Goal: Transaction & Acquisition: Purchase product/service

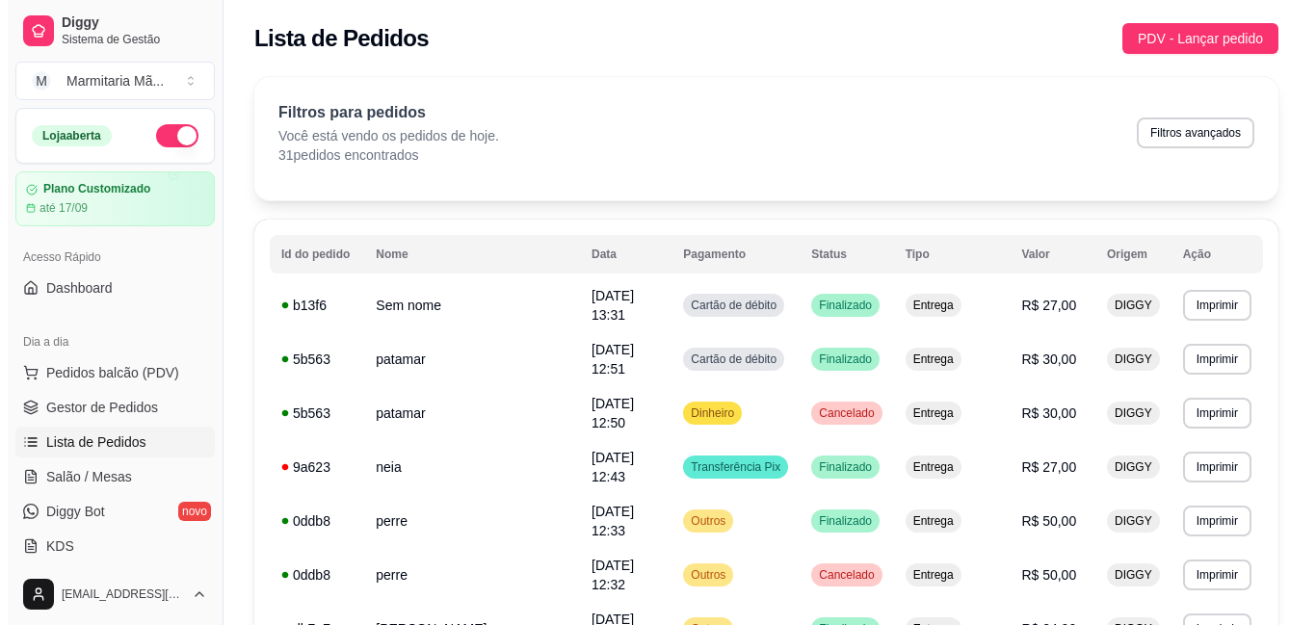
scroll to position [183, 0]
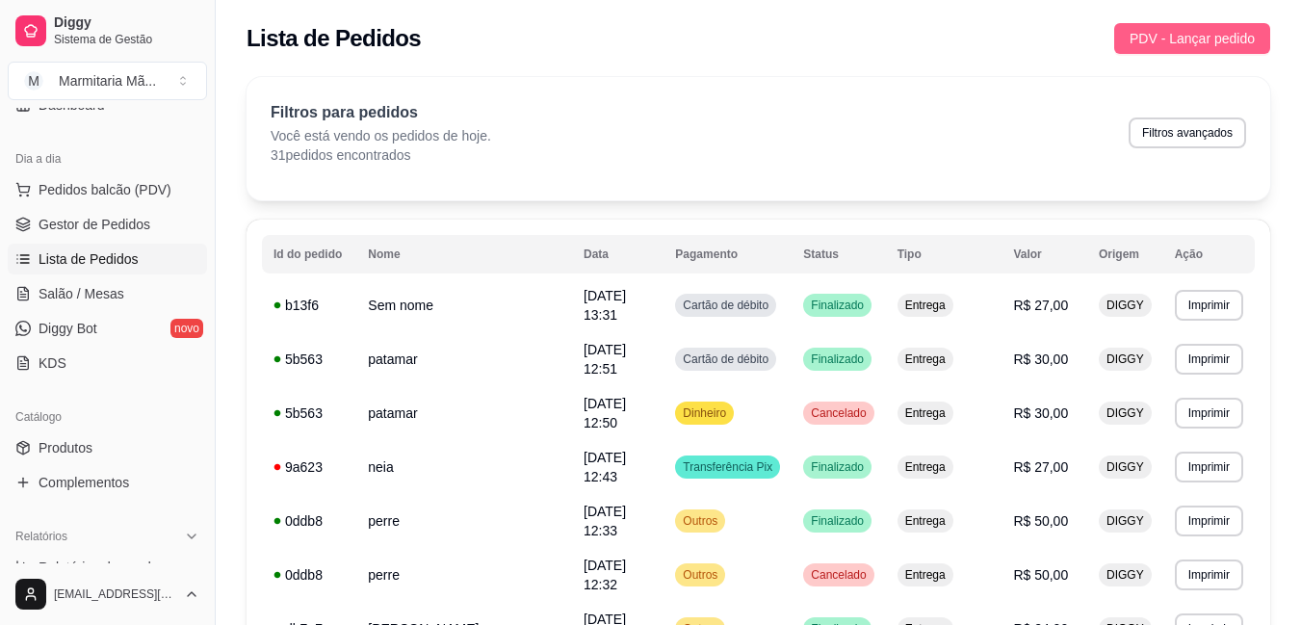
click at [1191, 34] on span "PDV - Lançar pedido" at bounding box center [1192, 38] width 125 height 21
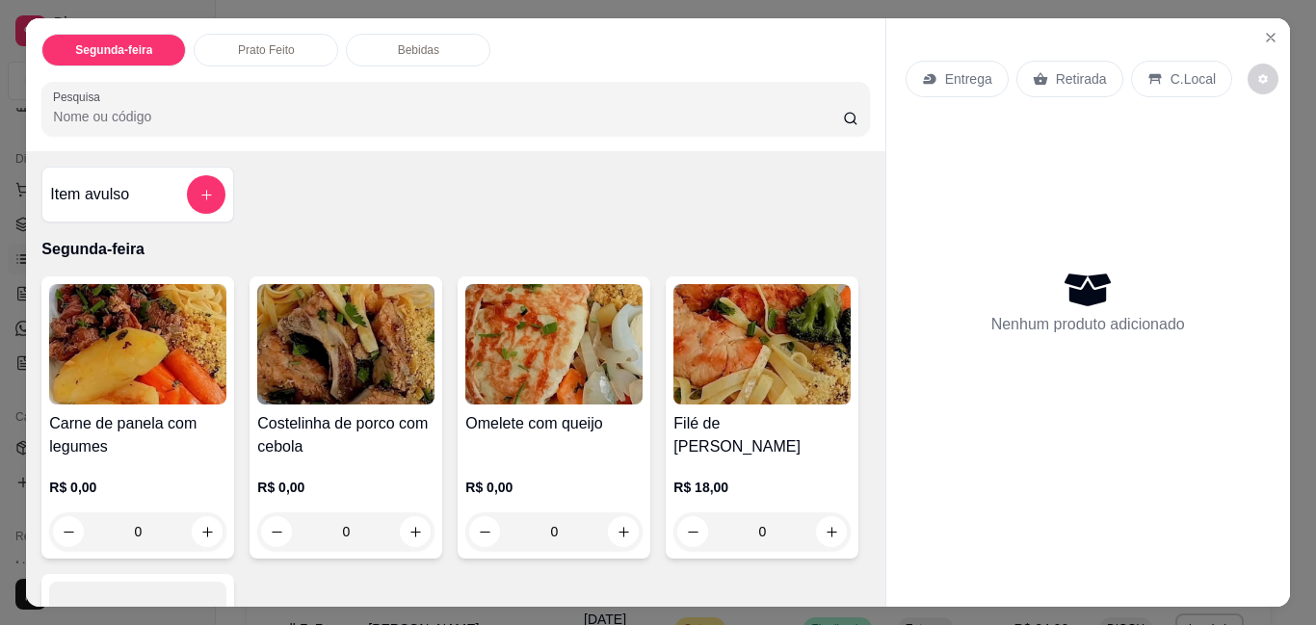
click at [412, 519] on div "0" at bounding box center [345, 531] width 177 height 39
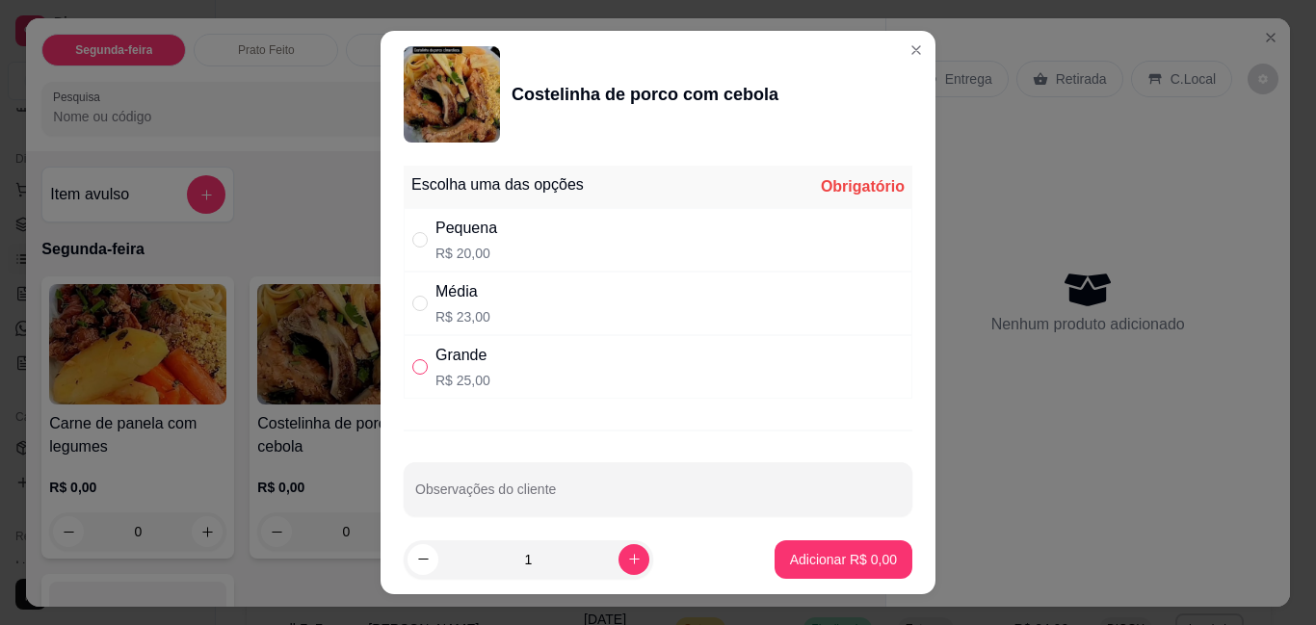
click at [419, 362] on input "" at bounding box center [419, 366] width 15 height 15
radio input "true"
click at [825, 553] on p "Adicionar R$ 25,00" at bounding box center [840, 559] width 112 height 18
type input "1"
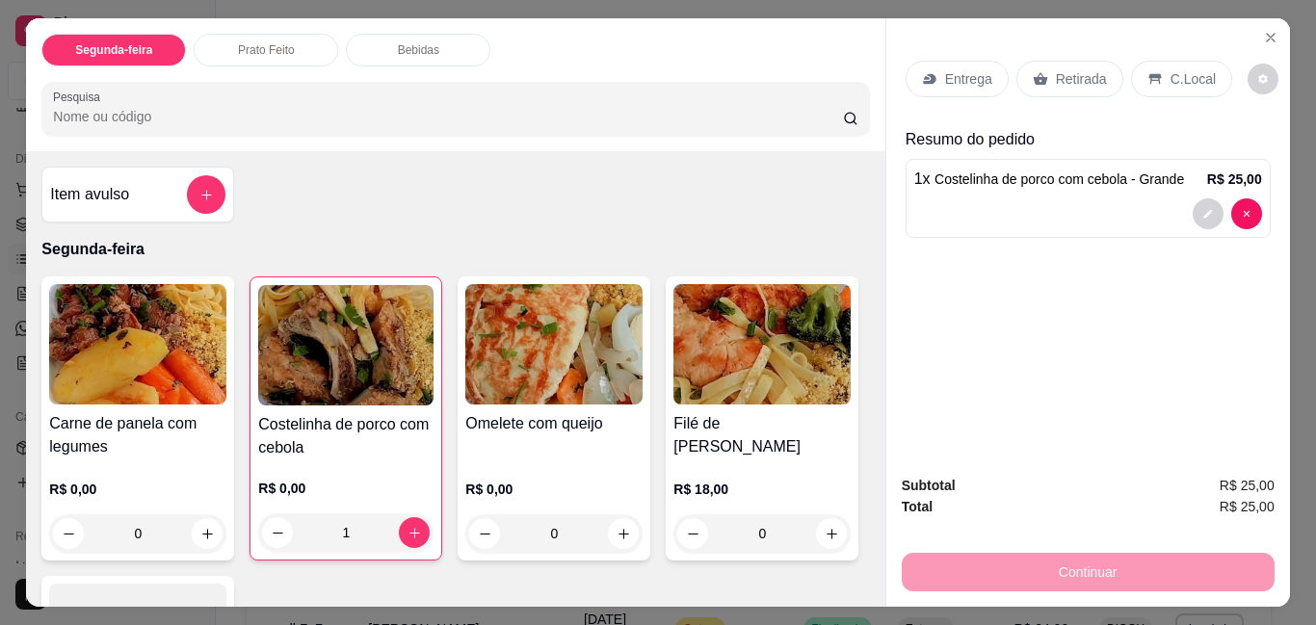
click at [965, 69] on p "Entrega" at bounding box center [968, 78] width 47 height 19
click at [944, 61] on div "Entrega" at bounding box center [956, 79] width 103 height 37
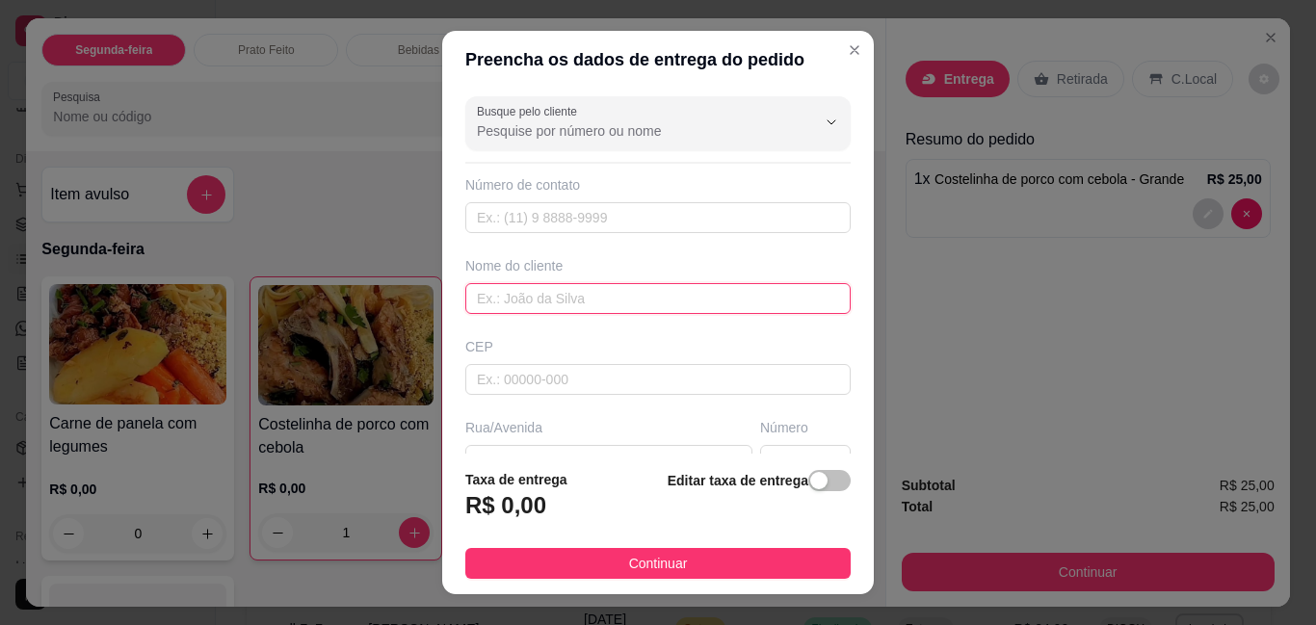
click at [479, 307] on input "text" at bounding box center [657, 298] width 385 height 31
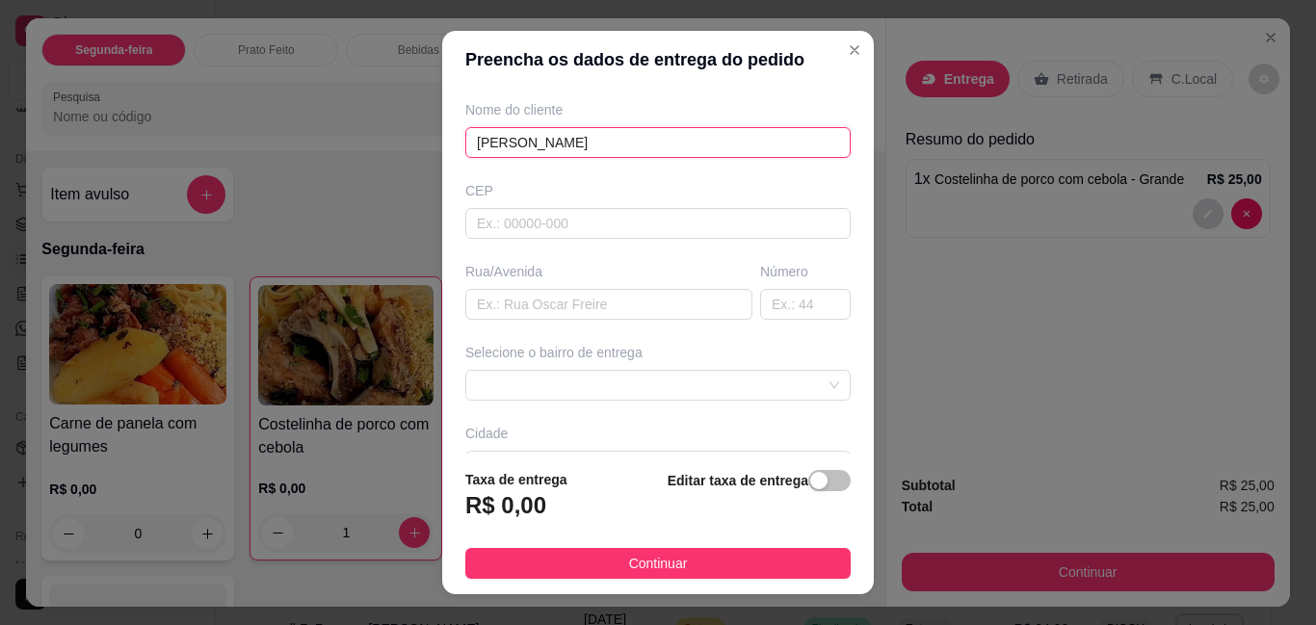
scroll to position [193, 0]
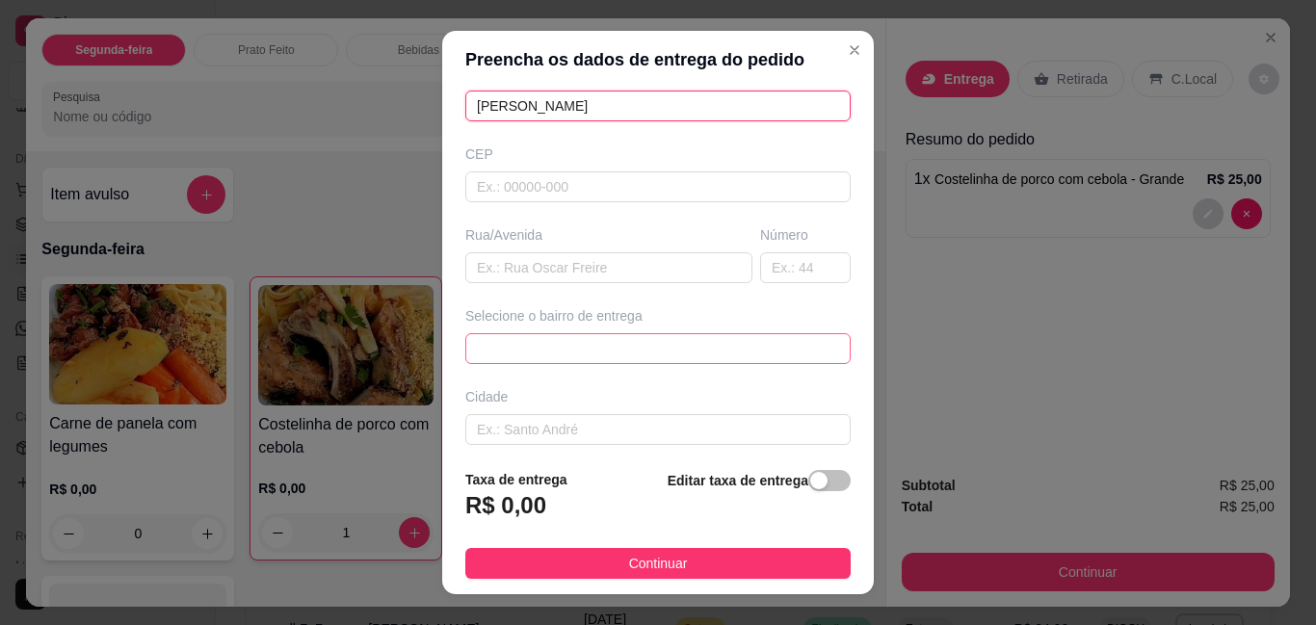
click at [498, 349] on span at bounding box center [658, 348] width 362 height 29
type input "[PERSON_NAME]"
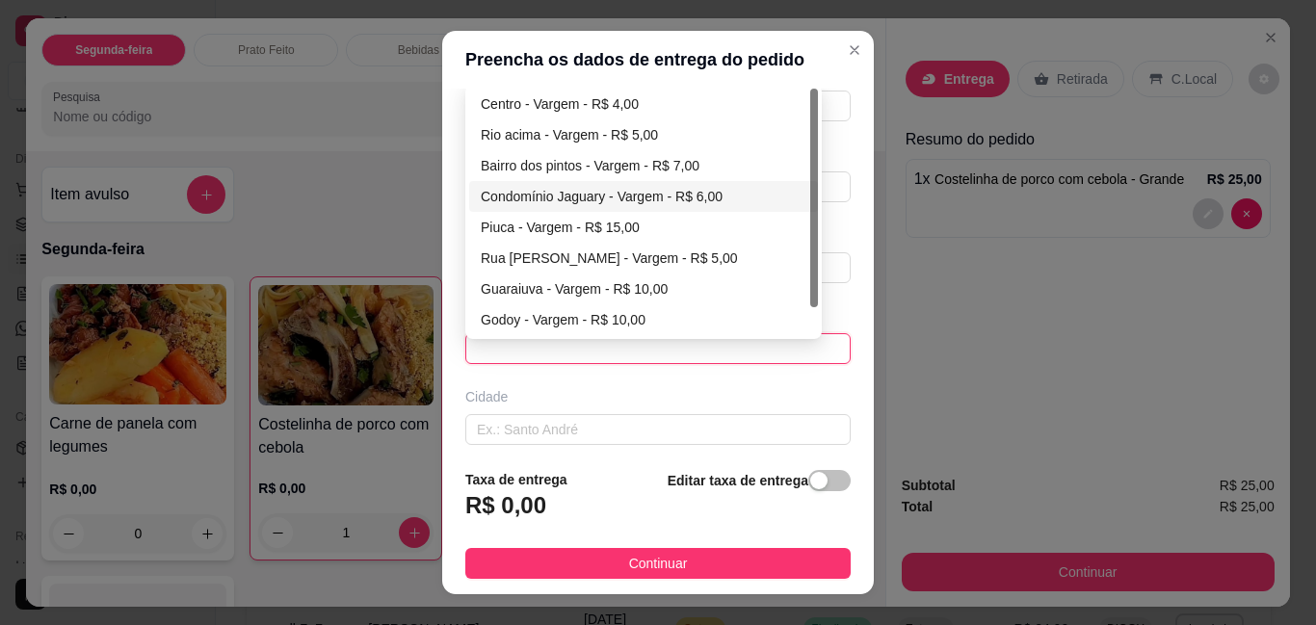
click at [660, 185] on div "Condomínio Jaguary - Vargem - R$ 6,00" at bounding box center [643, 196] width 349 height 31
type input "Vargem"
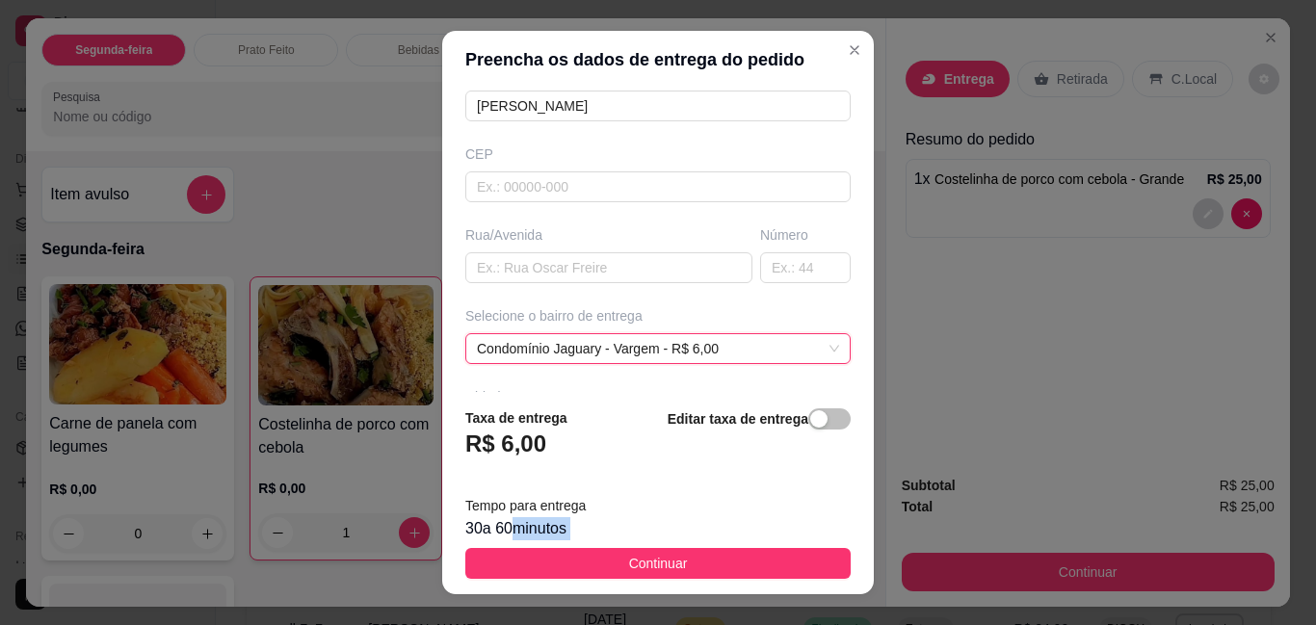
scroll to position [31, 0]
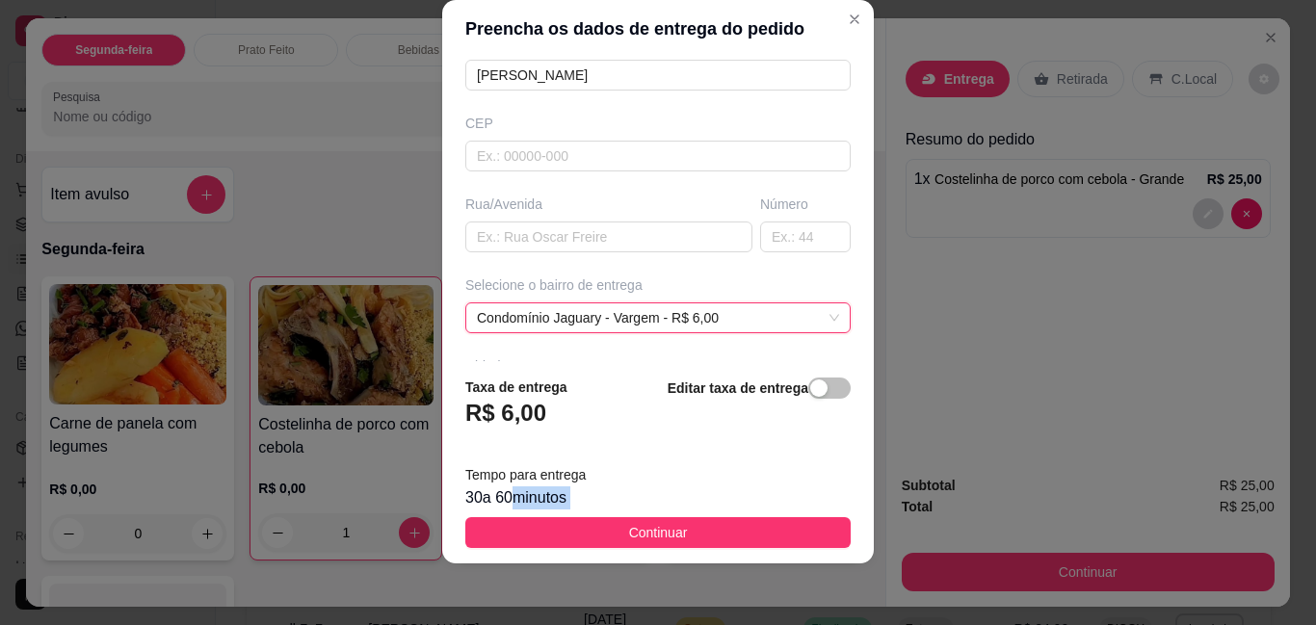
drag, startPoint x: 477, startPoint y: 602, endPoint x: 472, endPoint y: 618, distance: 17.1
click at [472, 618] on div "Preencha os dados de entrega do pedido Busque pelo cliente Número de contato No…" at bounding box center [658, 312] width 1316 height 625
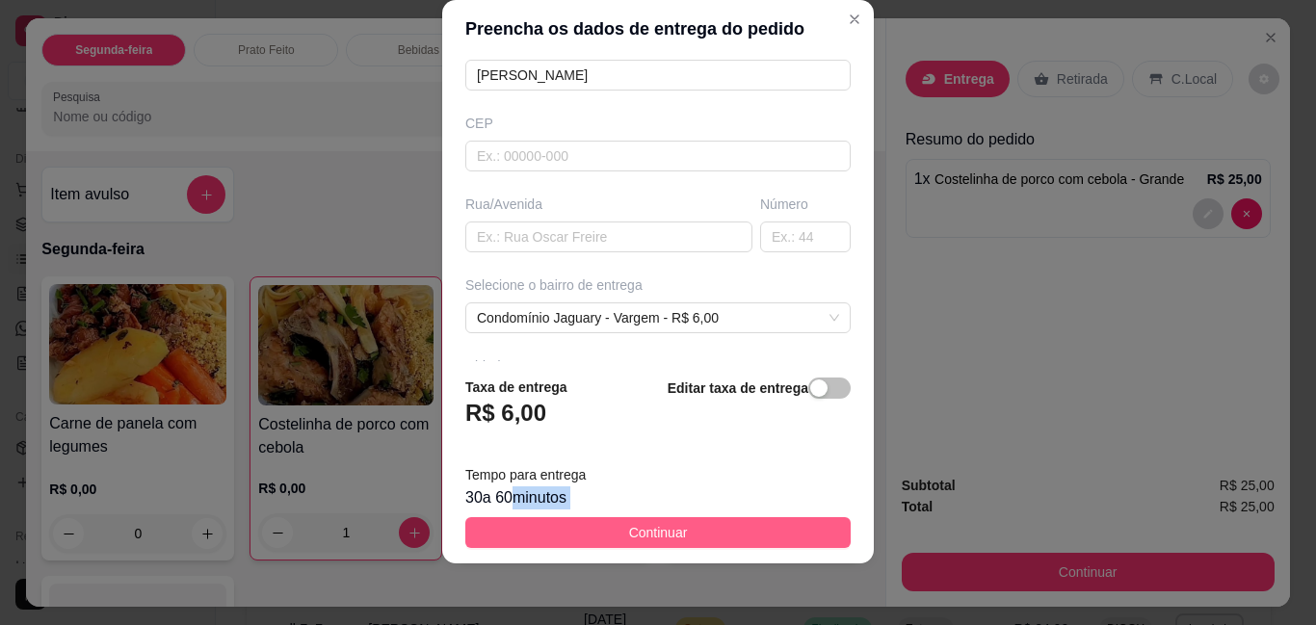
click at [537, 527] on button "Continuar" at bounding box center [657, 532] width 385 height 31
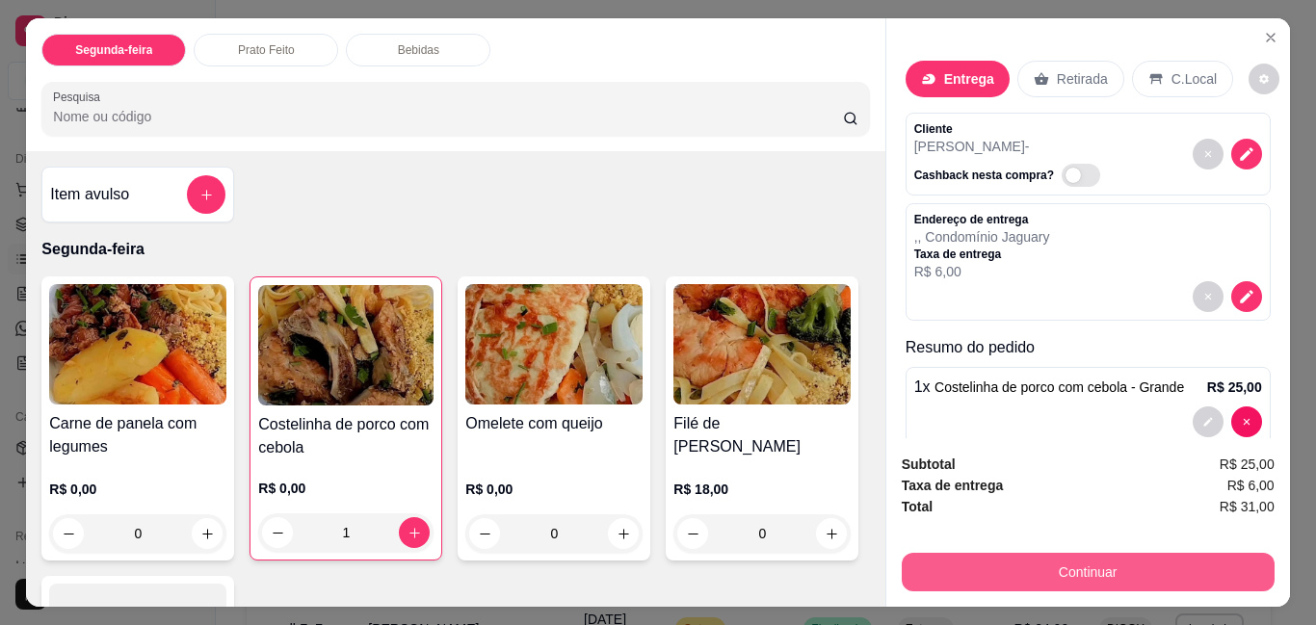
click at [1046, 568] on button "Continuar" at bounding box center [1088, 572] width 373 height 39
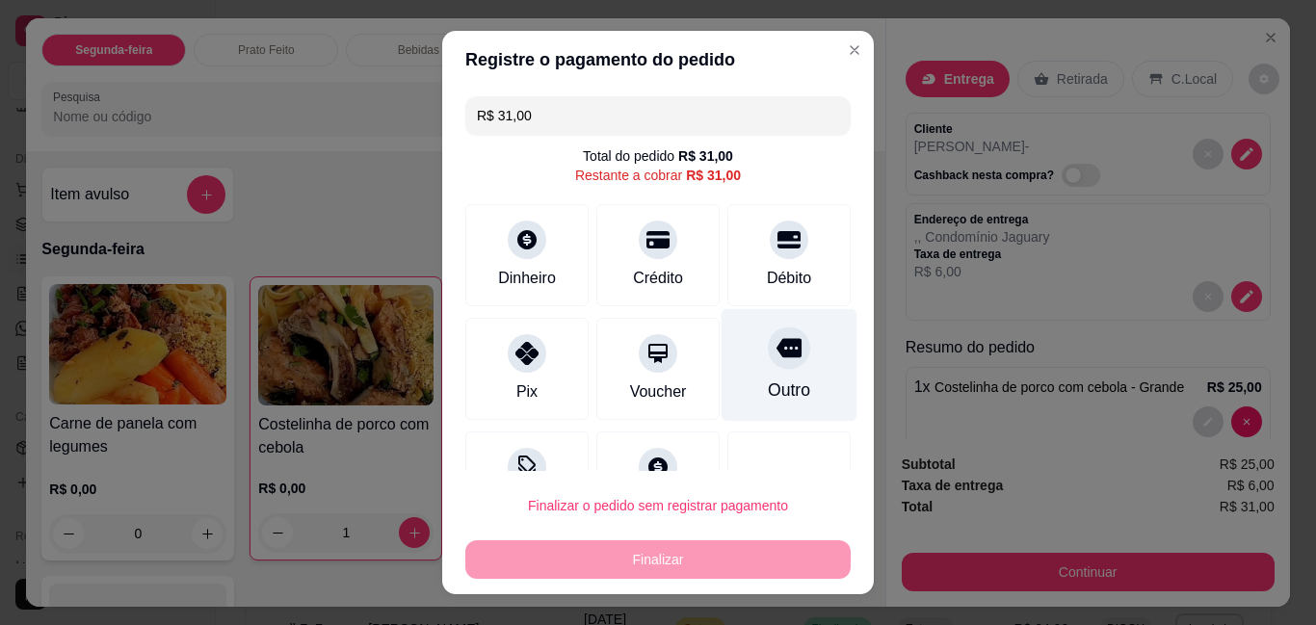
click at [773, 350] on div at bounding box center [789, 348] width 42 height 42
type input "R$ 0,00"
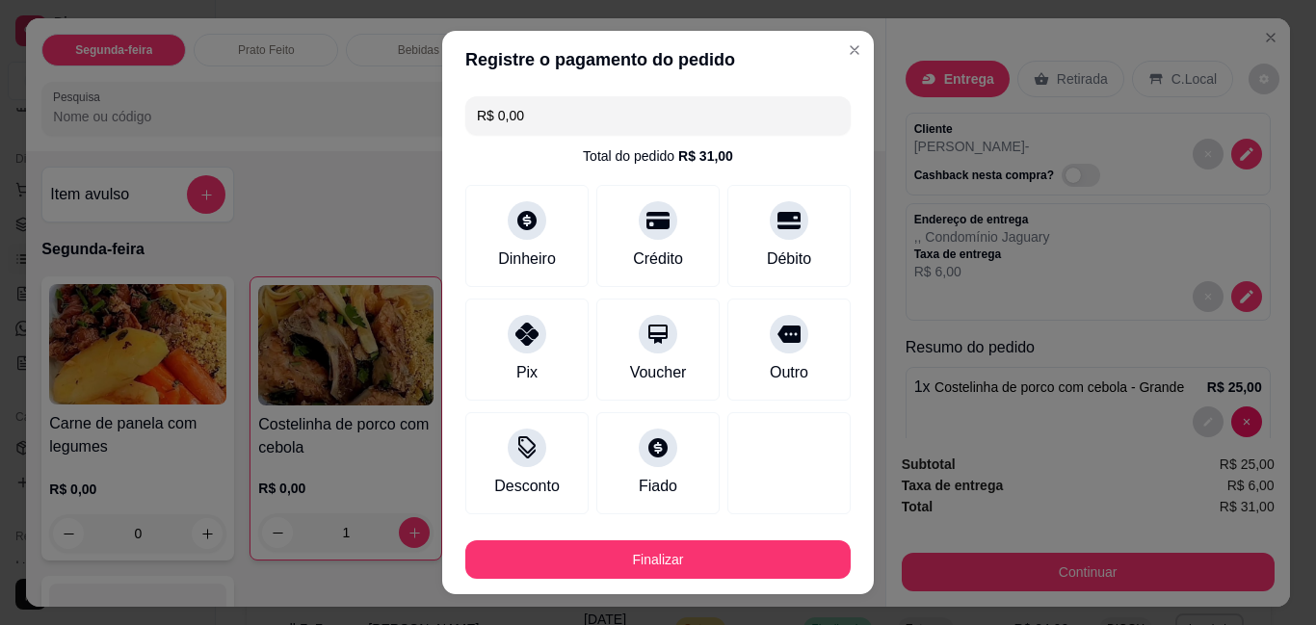
click at [734, 547] on div "Finalizar" at bounding box center [657, 556] width 385 height 46
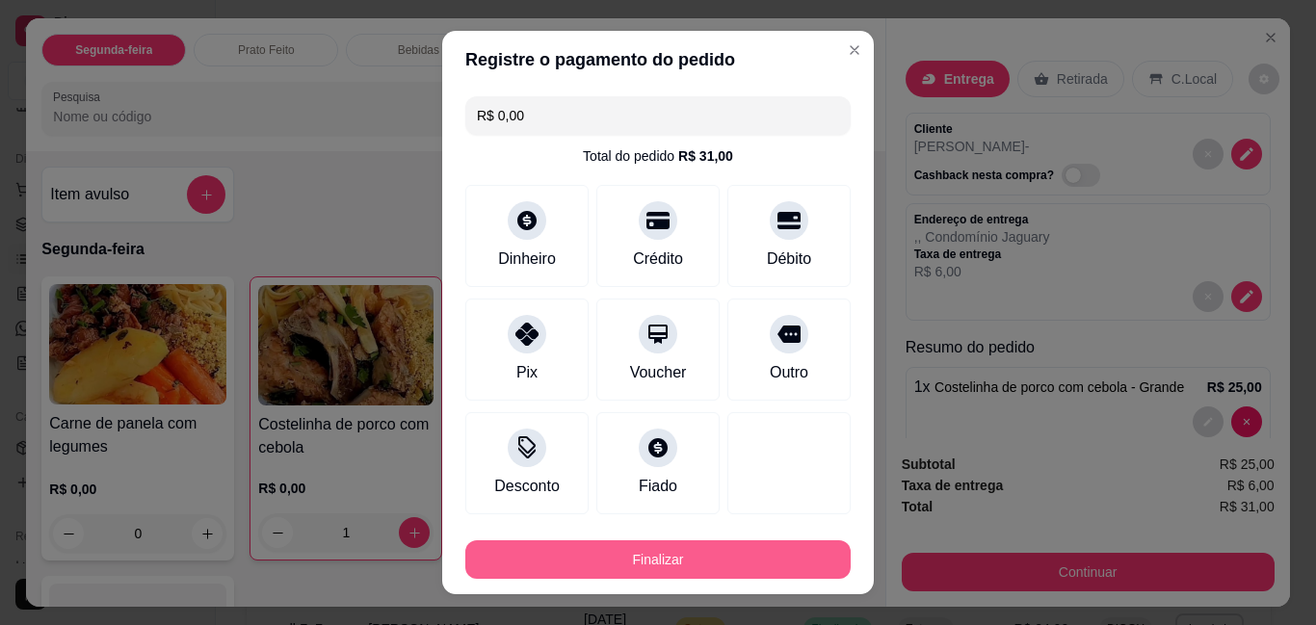
click at [789, 562] on button "Finalizar" at bounding box center [657, 559] width 385 height 39
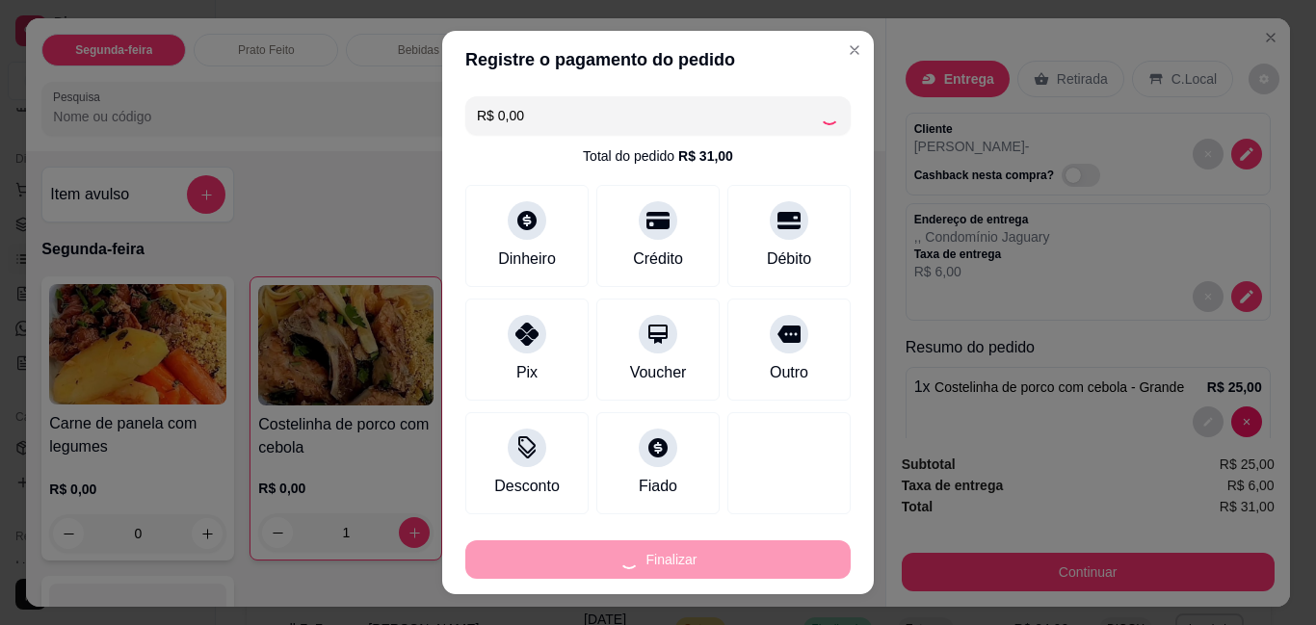
type input "0"
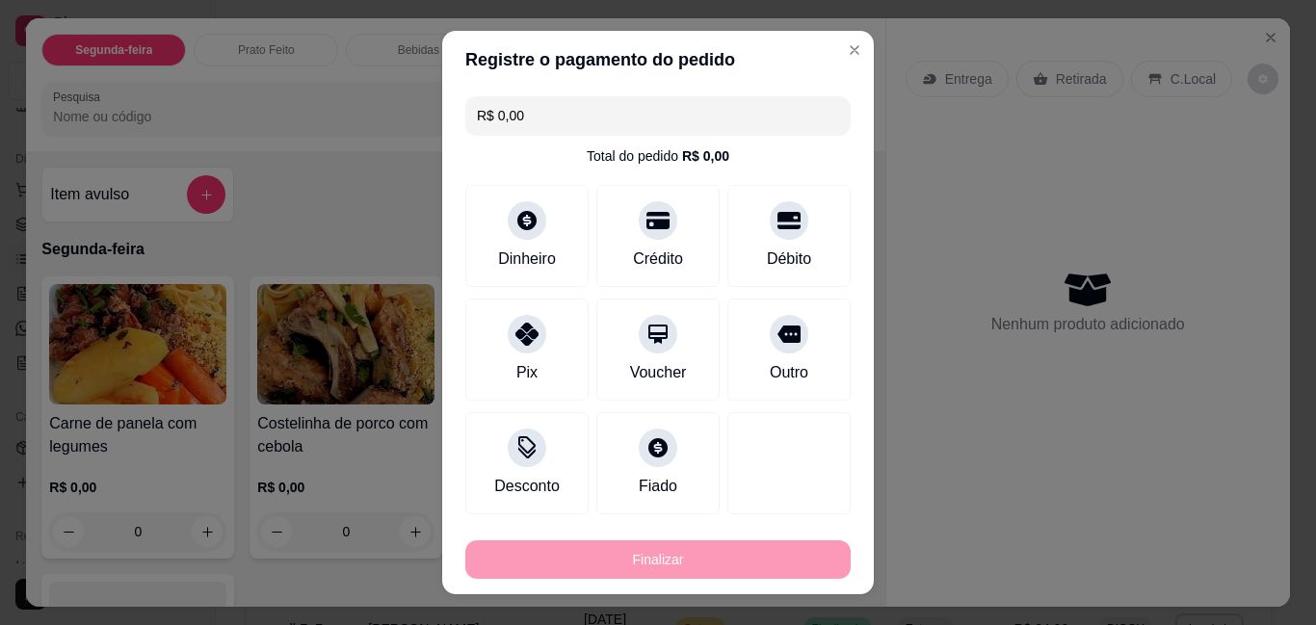
type input "-R$ 31,00"
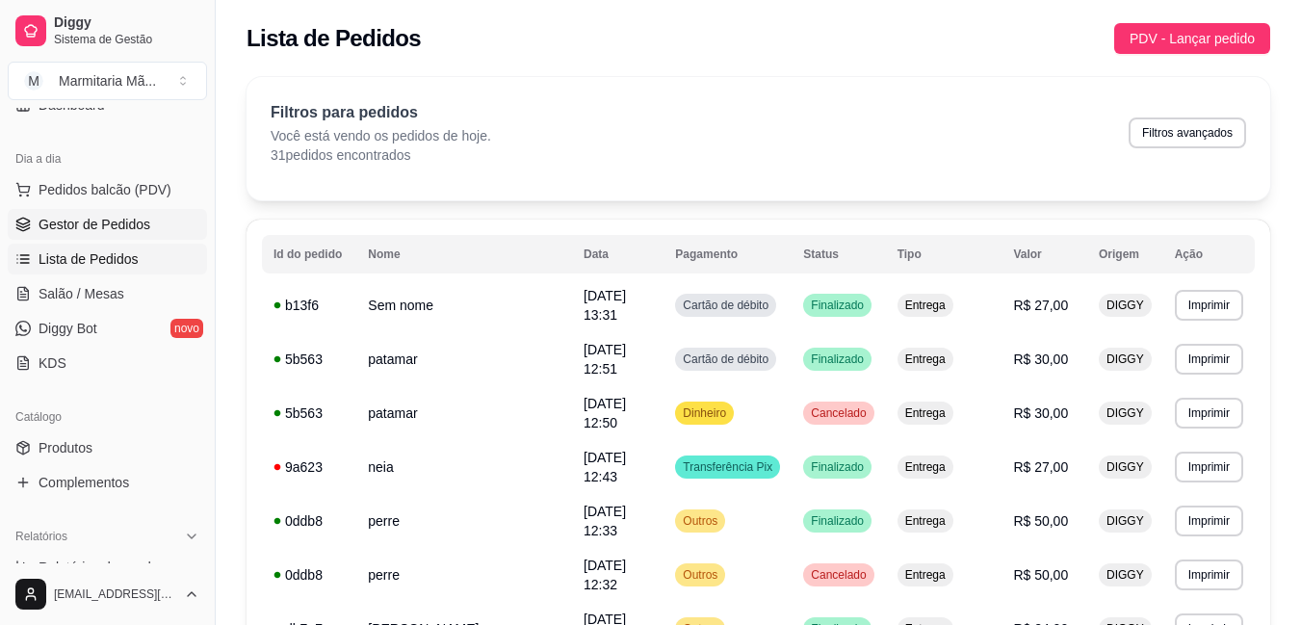
click at [52, 230] on span "Gestor de Pedidos" at bounding box center [95, 224] width 112 height 19
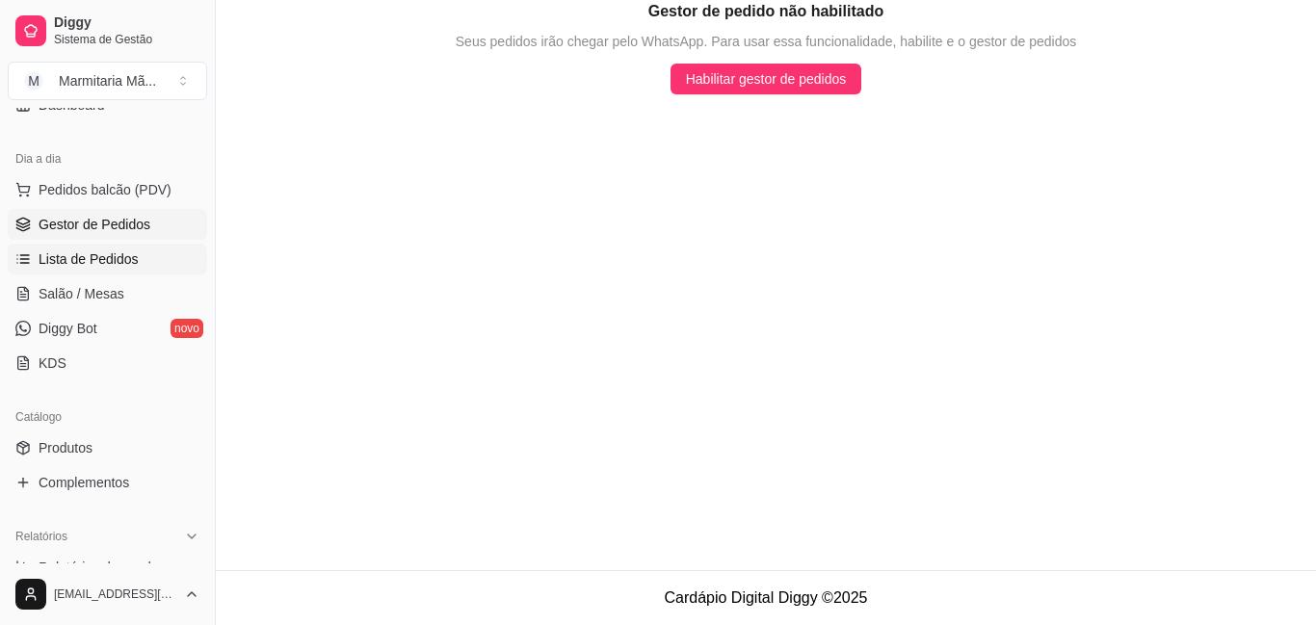
click at [68, 274] on ul "Pedidos balcão (PDV) Gestor de Pedidos Lista de Pedidos Salão / Mesas Diggy Bot…" at bounding box center [107, 276] width 199 height 204
click at [168, 265] on link "Lista de Pedidos" at bounding box center [107, 259] width 199 height 31
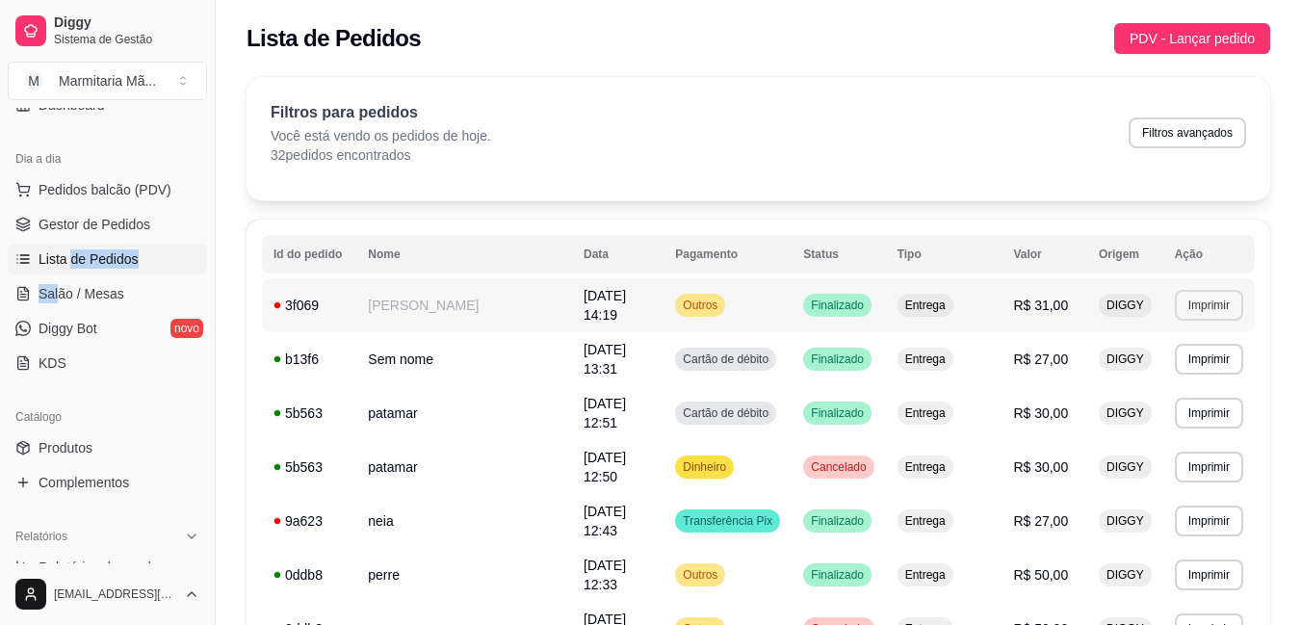
click at [1211, 290] on button "Imprimir" at bounding box center [1209, 305] width 68 height 31
click at [1146, 366] on button "IMPRESSORA" at bounding box center [1172, 369] width 140 height 31
click at [1229, 37] on span "PDV - Lançar pedido" at bounding box center [1192, 38] width 125 height 21
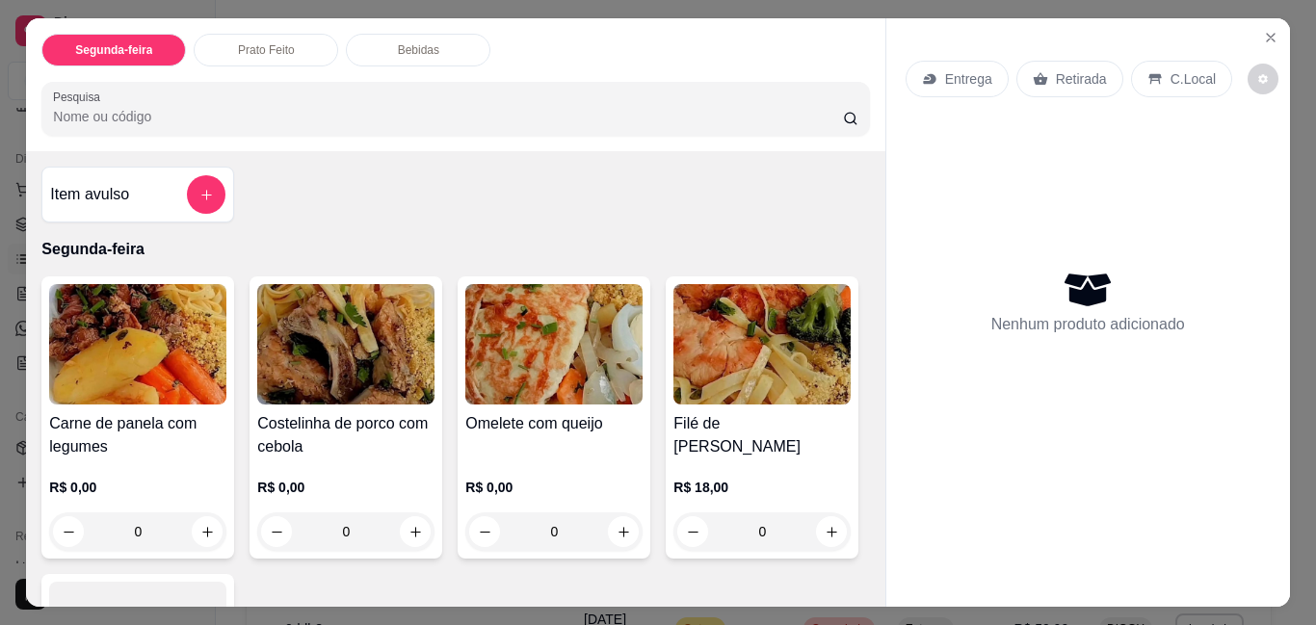
click at [217, 519] on div "0" at bounding box center [137, 531] width 177 height 39
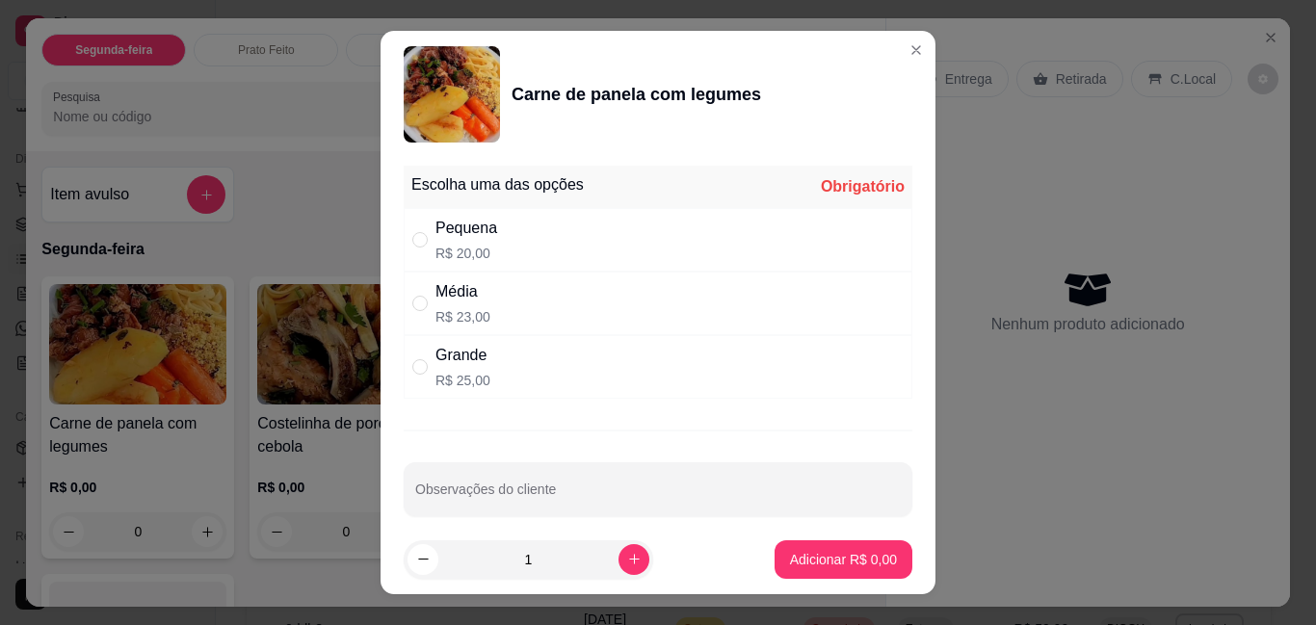
click at [426, 288] on div "Média R$ 23,00" at bounding box center [658, 304] width 509 height 64
radio input "true"
click at [810, 540] on button "Adicionar R$ 23,00" at bounding box center [840, 559] width 142 height 38
type input "1"
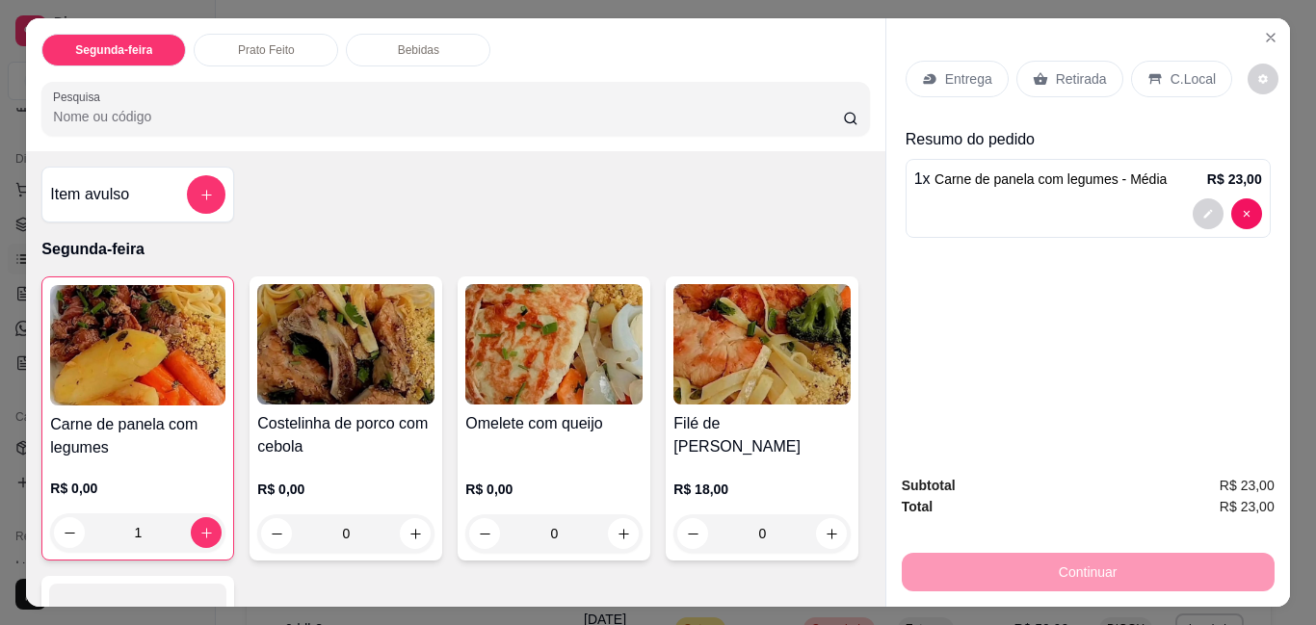
click at [970, 82] on div "Entrega" at bounding box center [956, 79] width 103 height 37
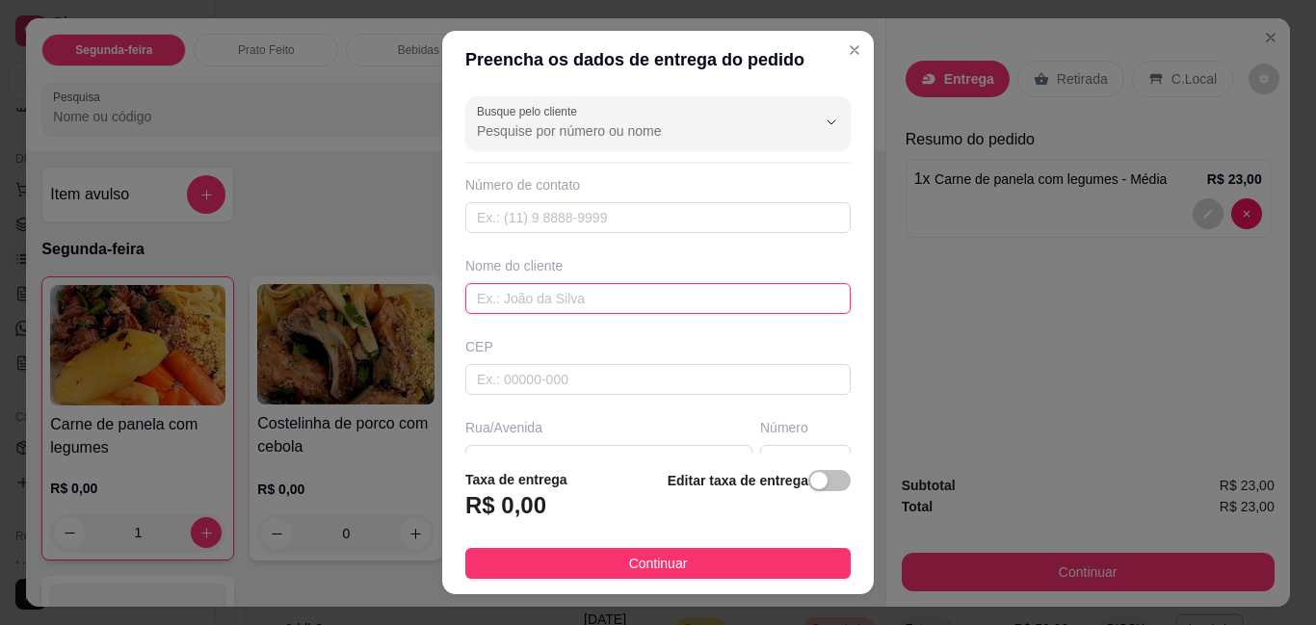
click at [647, 296] on input "text" at bounding box center [657, 298] width 385 height 31
type input "keep"
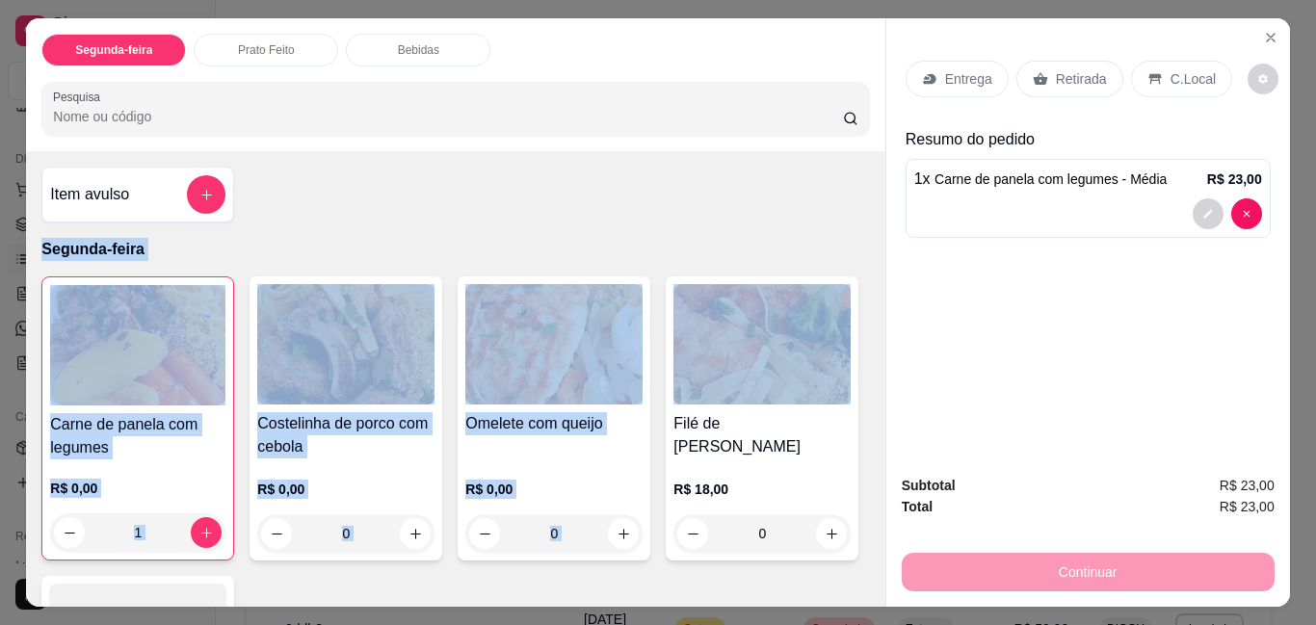
scroll to position [332, 0]
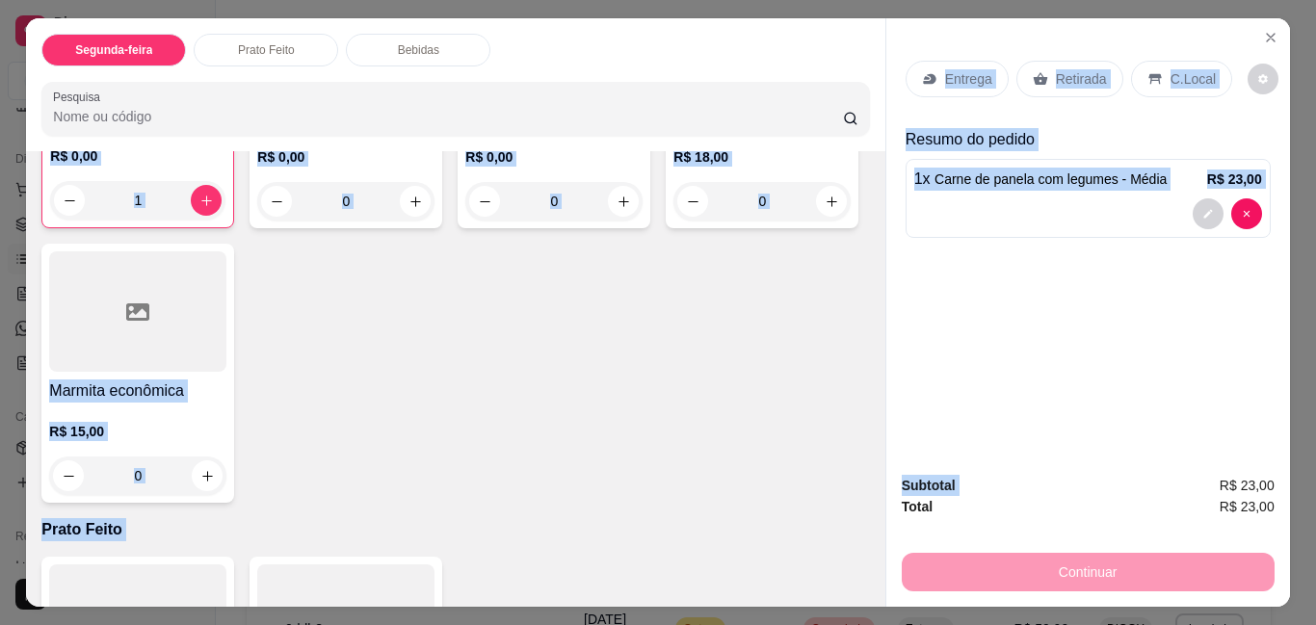
drag, startPoint x: 533, startPoint y: 340, endPoint x: 1135, endPoint y: 452, distance: 612.3
click at [1132, 457] on div "Segunda-feira Prato Feito Bebidas Pesquisa Item avulso Segunda-feira Carne de p…" at bounding box center [657, 312] width 1263 height 588
click at [748, 275] on div "Carne de panela com legumes R$ 0,00 1 Costelinha de porco com cebola R$ 0,00 0 …" at bounding box center [454, 223] width 827 height 559
drag, startPoint x: 824, startPoint y: 245, endPoint x: 816, endPoint y: 175, distance: 69.8
click at [824, 243] on div "Carne de panela com legumes R$ 0,00 1 Costelinha de porco com cebola R$ 0,00 0 …" at bounding box center [454, 223] width 827 height 559
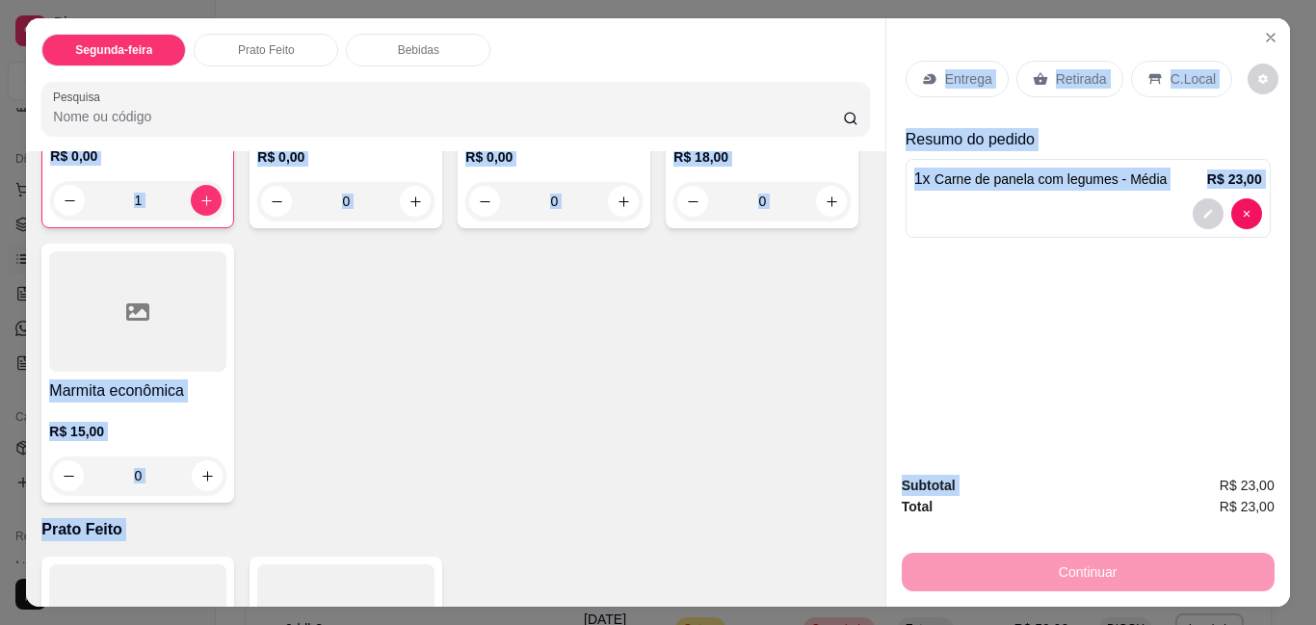
click at [930, 71] on icon at bounding box center [929, 78] width 15 height 15
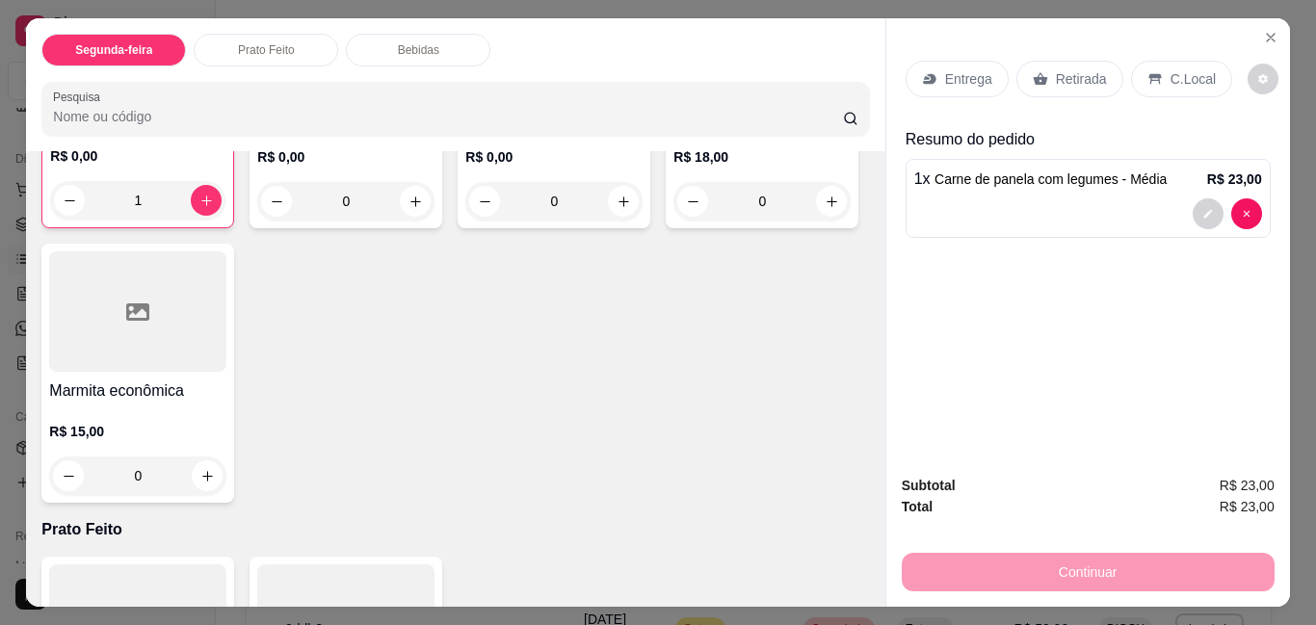
click at [956, 61] on div "Entrega" at bounding box center [956, 79] width 103 height 37
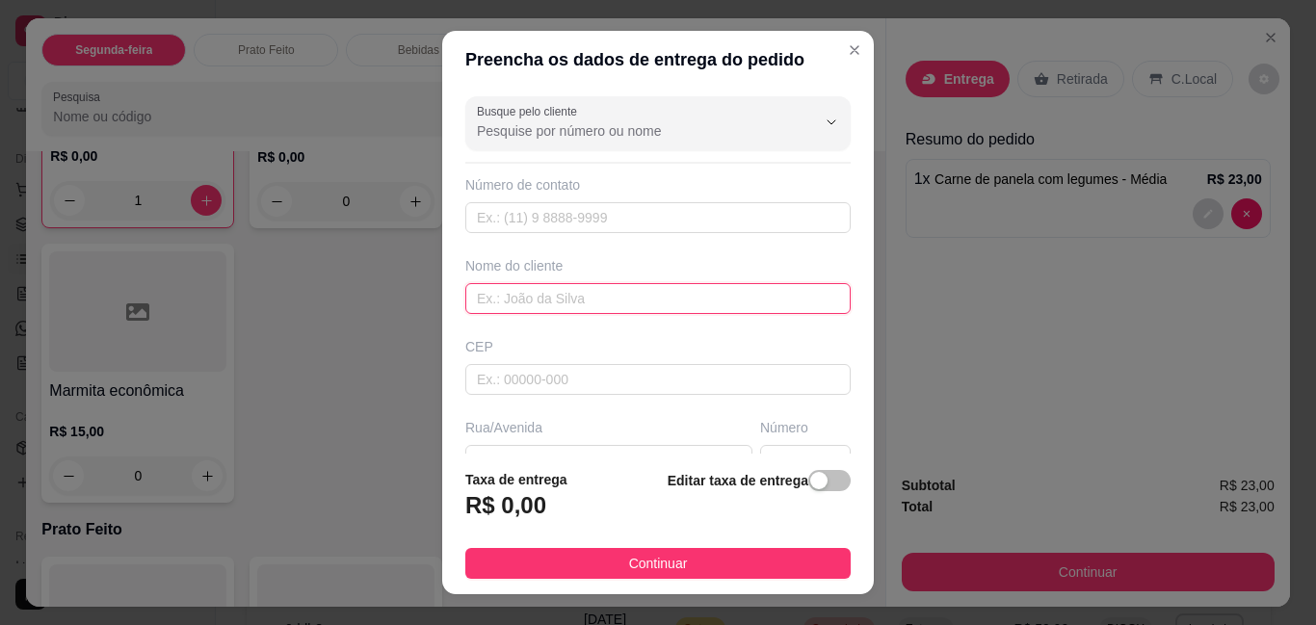
click at [492, 301] on input "text" at bounding box center [657, 298] width 385 height 31
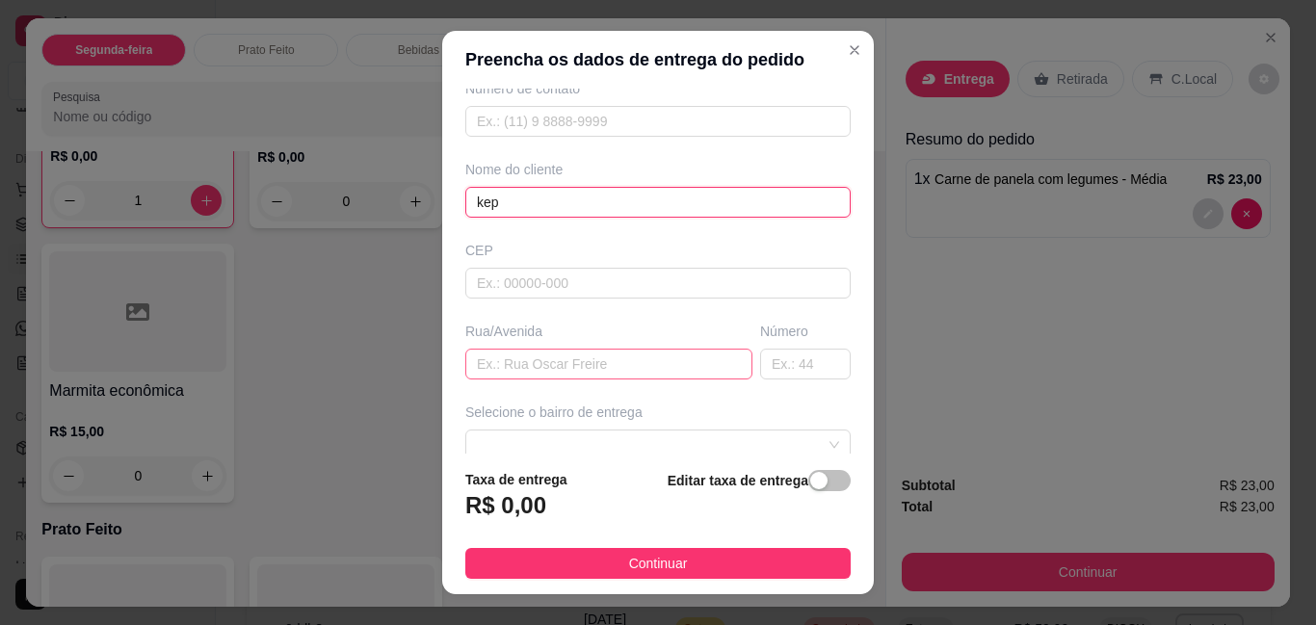
type input "kep"
click at [530, 360] on input "text" at bounding box center [608, 364] width 287 height 31
type input "ezequias [PERSON_NAME]"
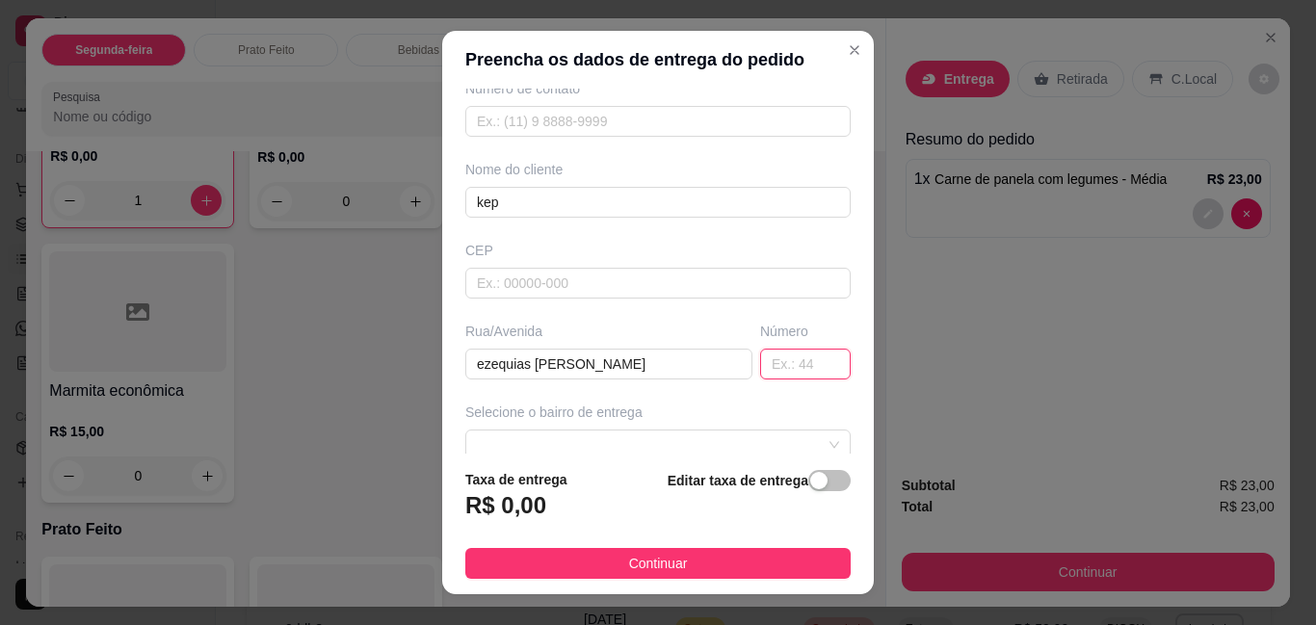
click at [774, 385] on div "Busque pelo cliente Número de contato Nome do cliente kep CEP Rua/[GEOGRAPHIC_D…" at bounding box center [658, 271] width 432 height 364
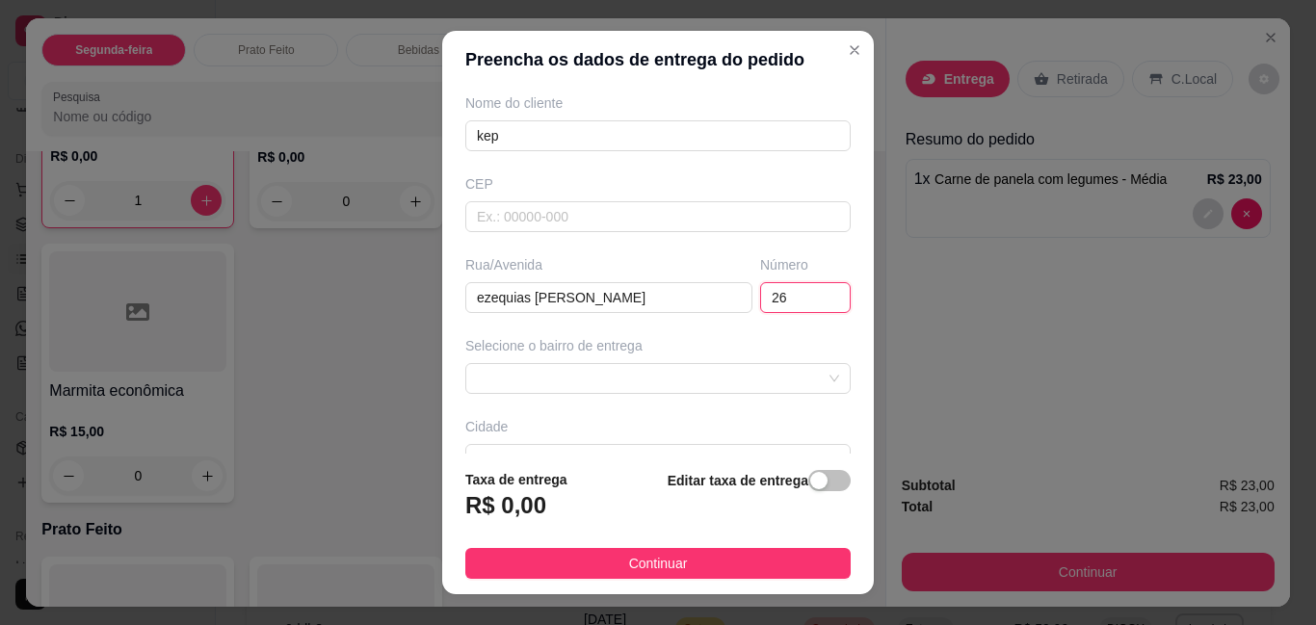
scroll to position [193, 0]
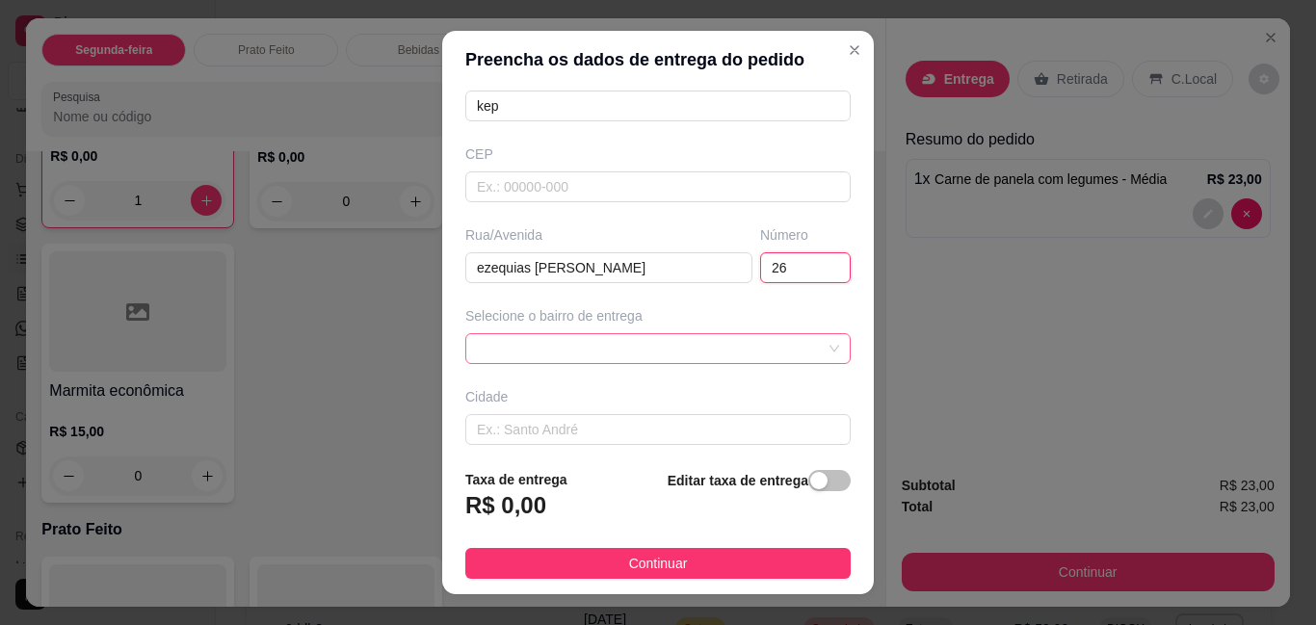
drag, startPoint x: 604, startPoint y: 354, endPoint x: 604, endPoint y: 343, distance: 10.6
click at [604, 352] on span at bounding box center [658, 348] width 362 height 29
type input "26"
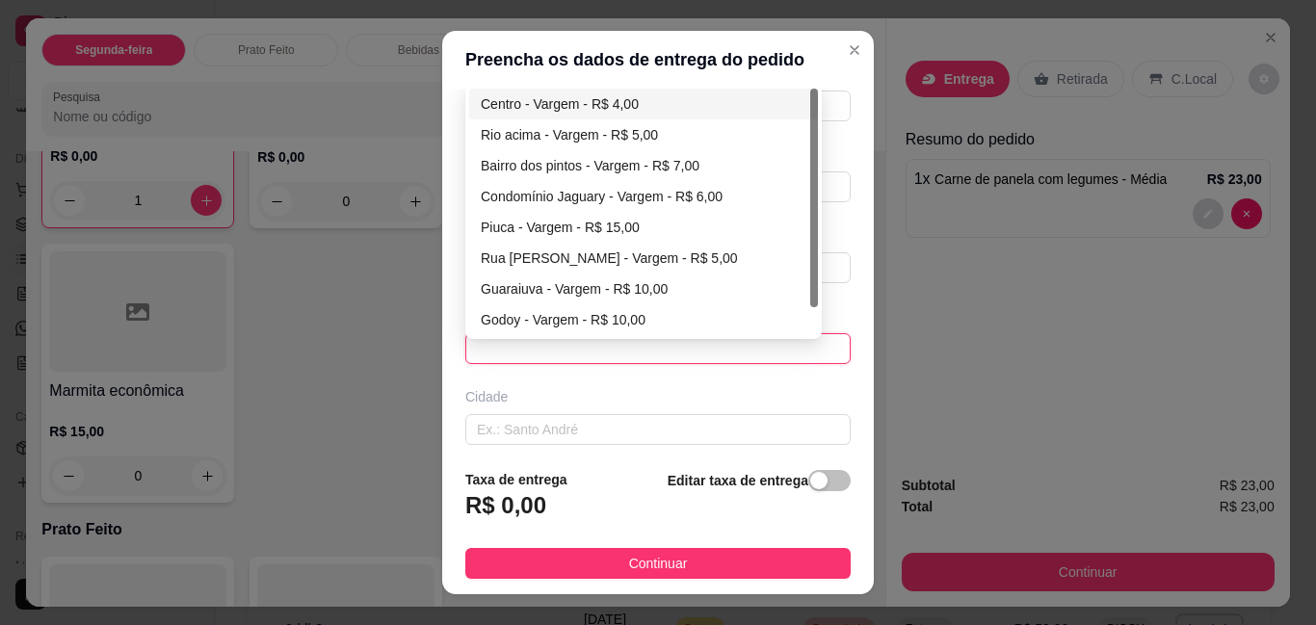
click at [630, 101] on div "Centro - Vargem - R$ 4,00" at bounding box center [644, 103] width 326 height 21
type input "Vargem"
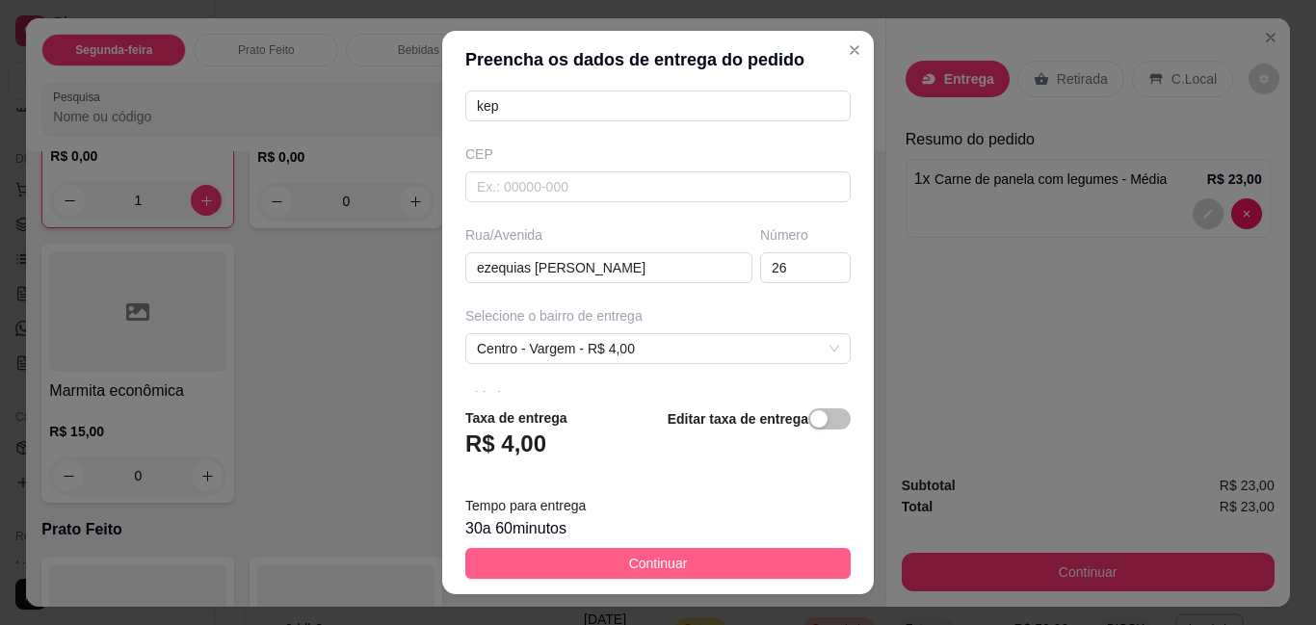
click at [629, 558] on span "Continuar" at bounding box center [658, 563] width 59 height 21
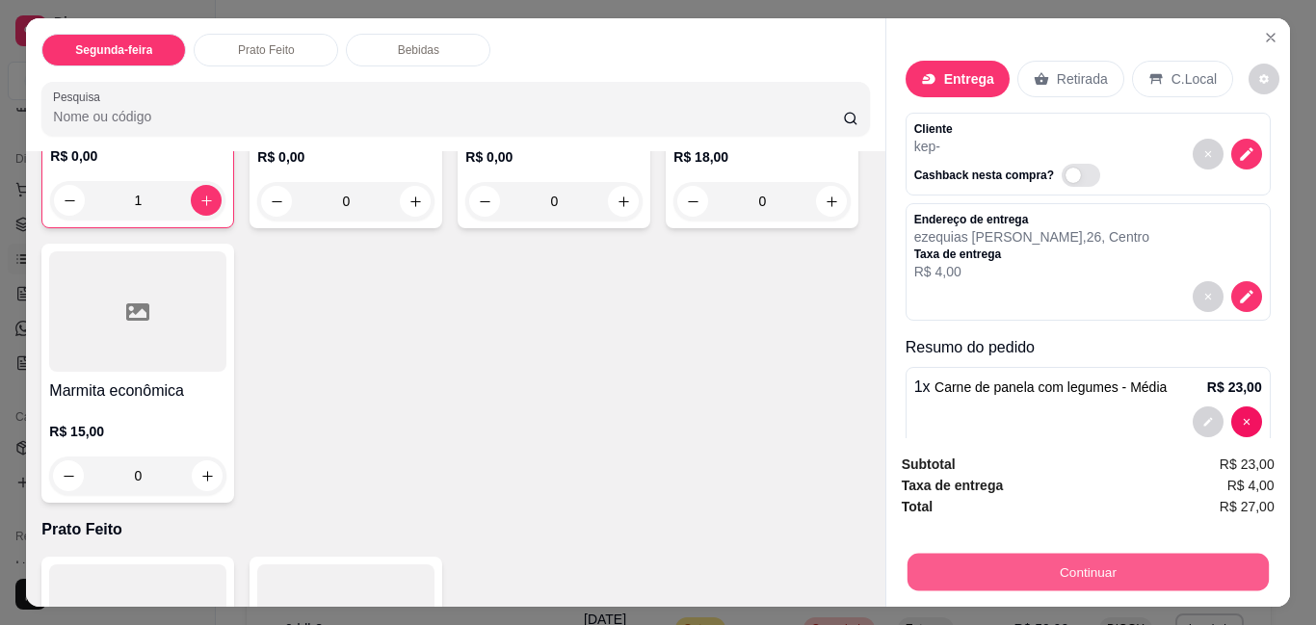
click at [1055, 582] on button "Continuar" at bounding box center [1086, 572] width 361 height 38
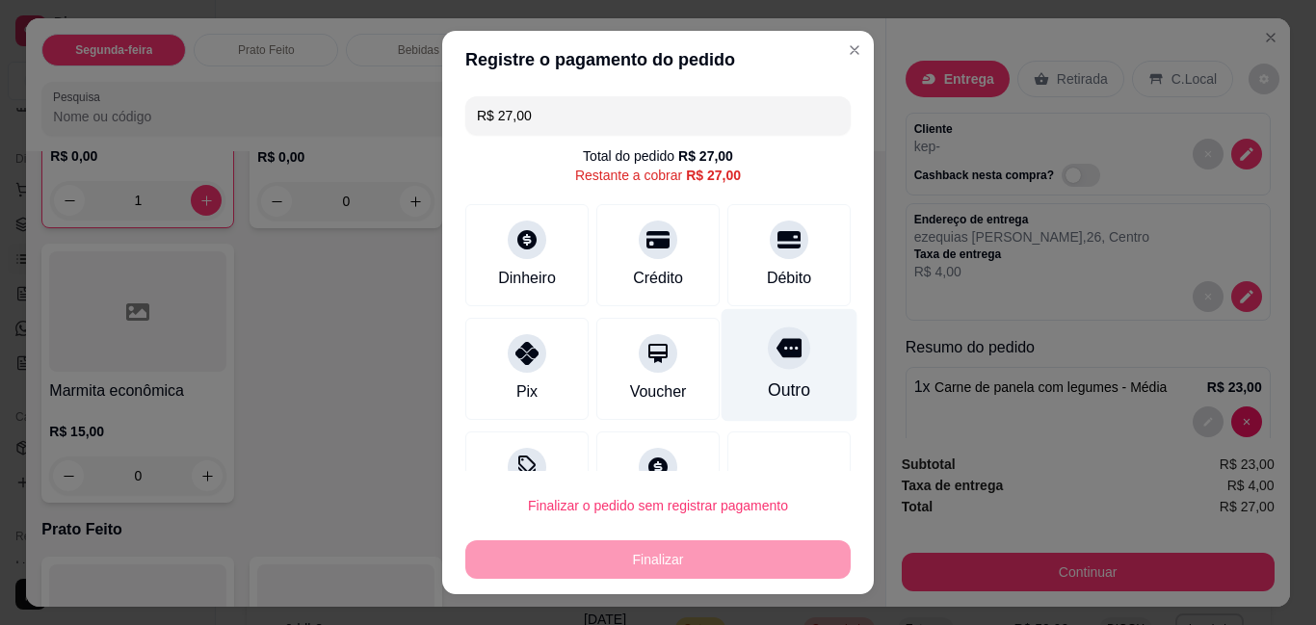
click at [729, 378] on div "Outro" at bounding box center [789, 365] width 136 height 113
type input "R$ 0,00"
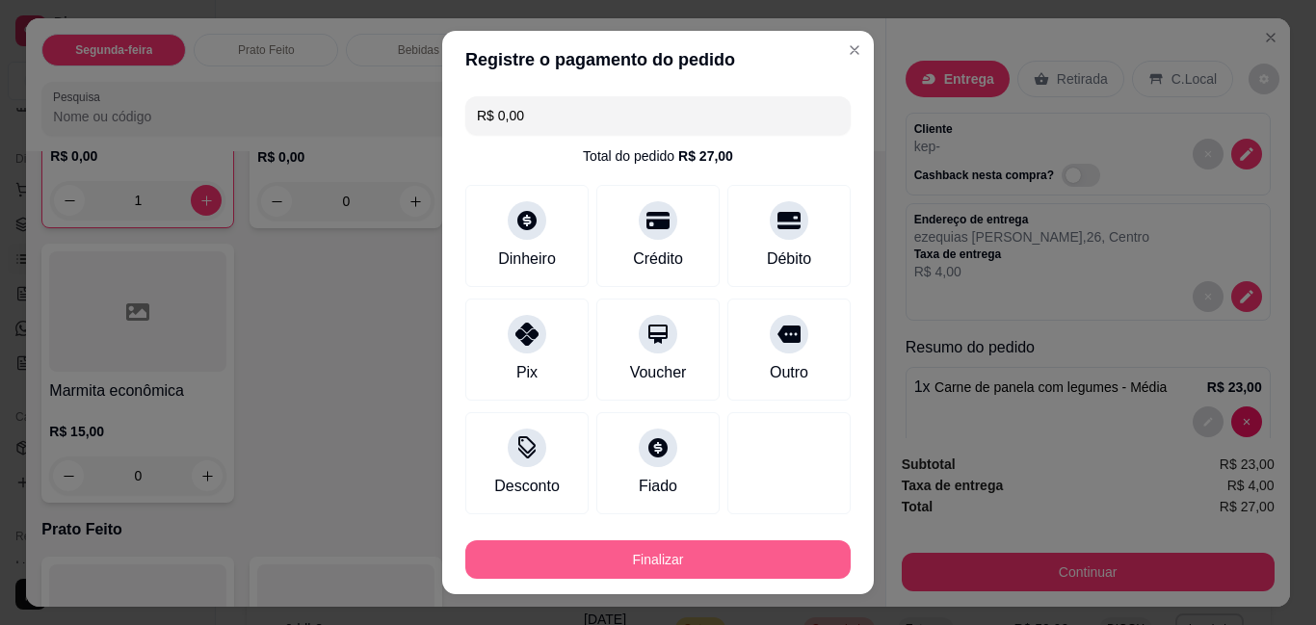
click at [656, 560] on button "Finalizar" at bounding box center [657, 559] width 385 height 39
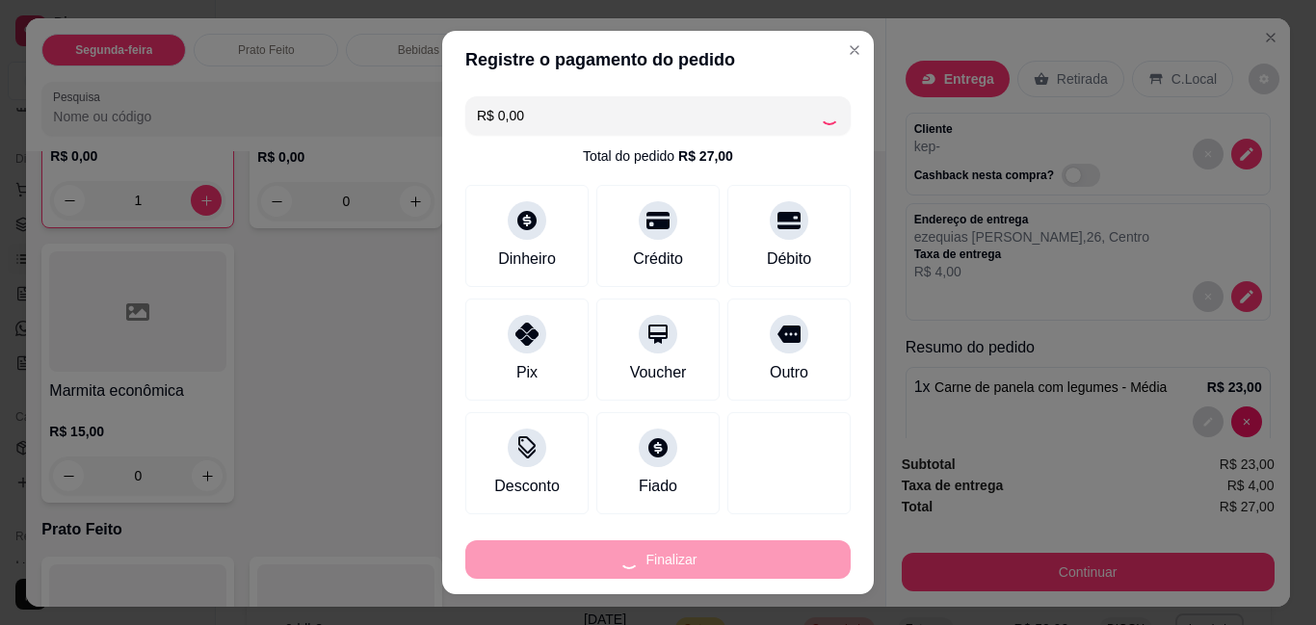
type input "0"
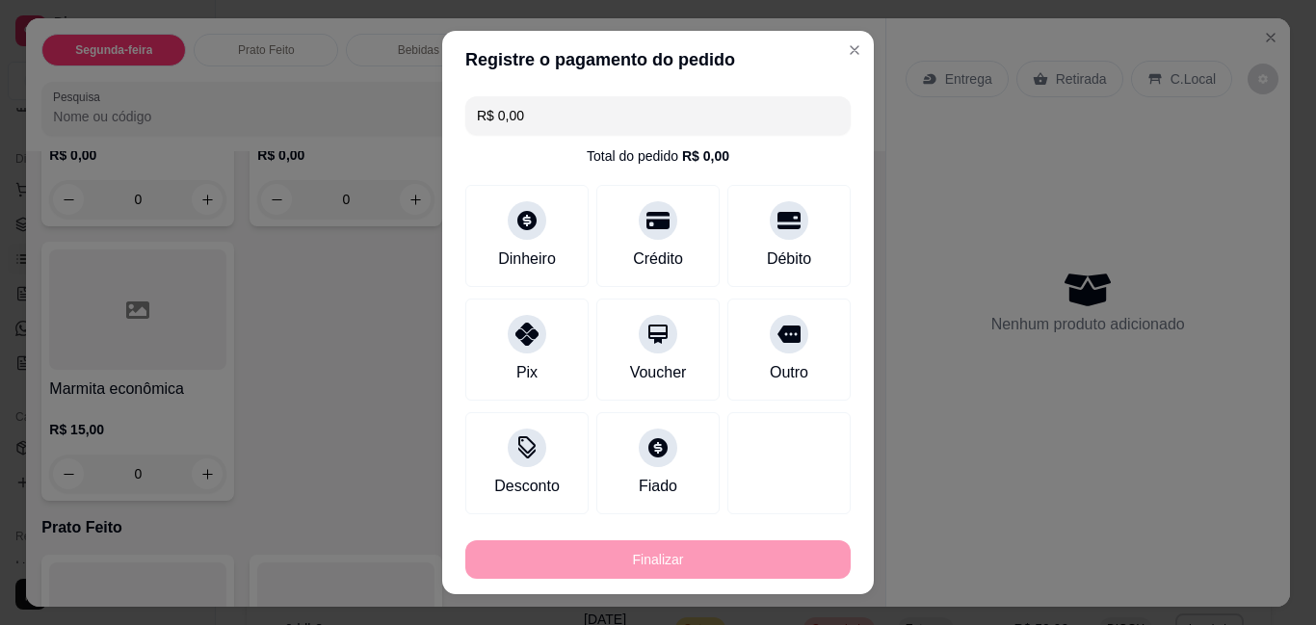
type input "-R$ 27,00"
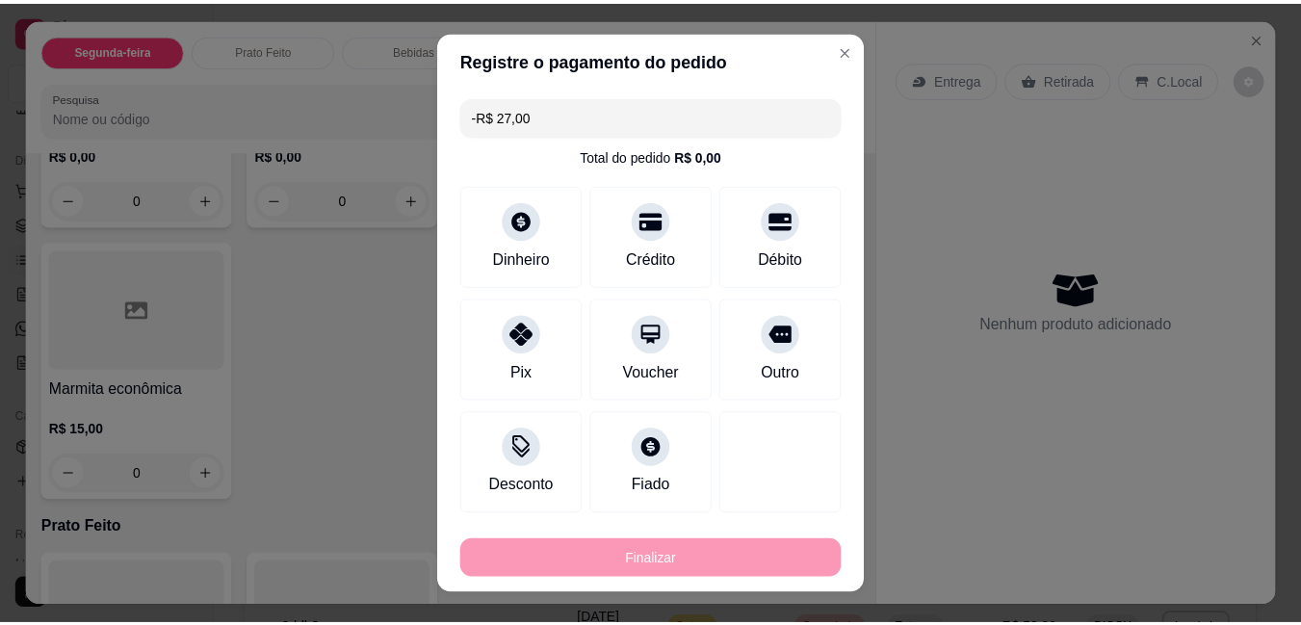
scroll to position [331, 0]
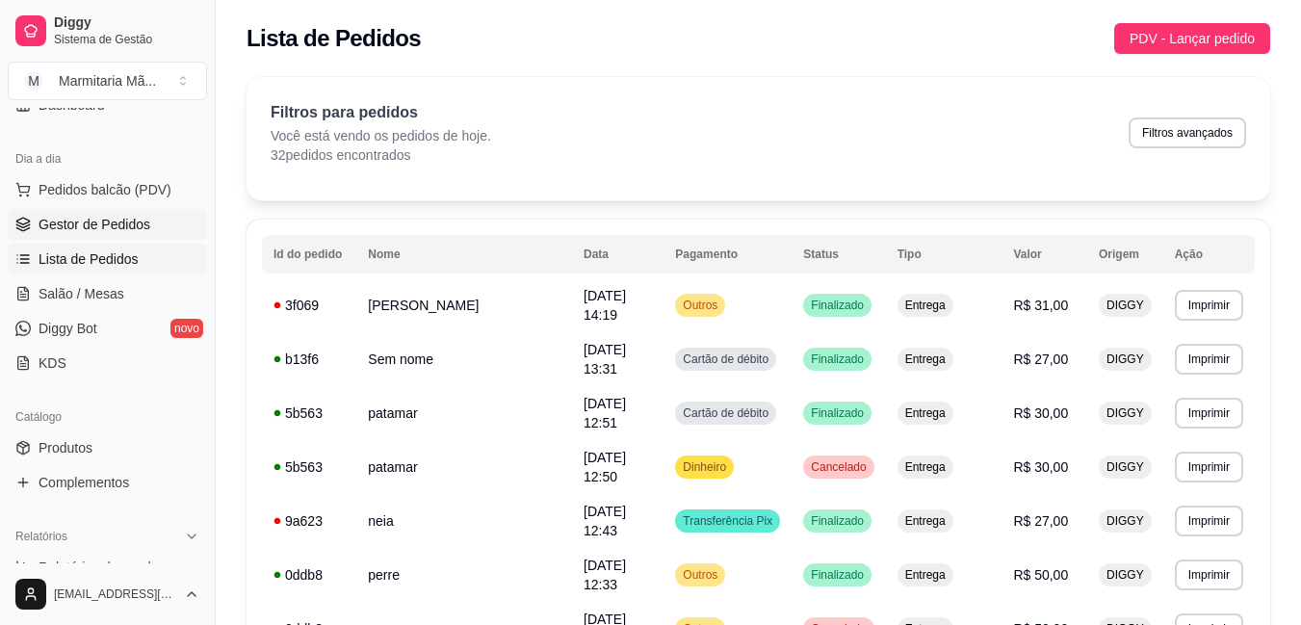
click at [131, 219] on span "Gestor de Pedidos" at bounding box center [95, 224] width 112 height 19
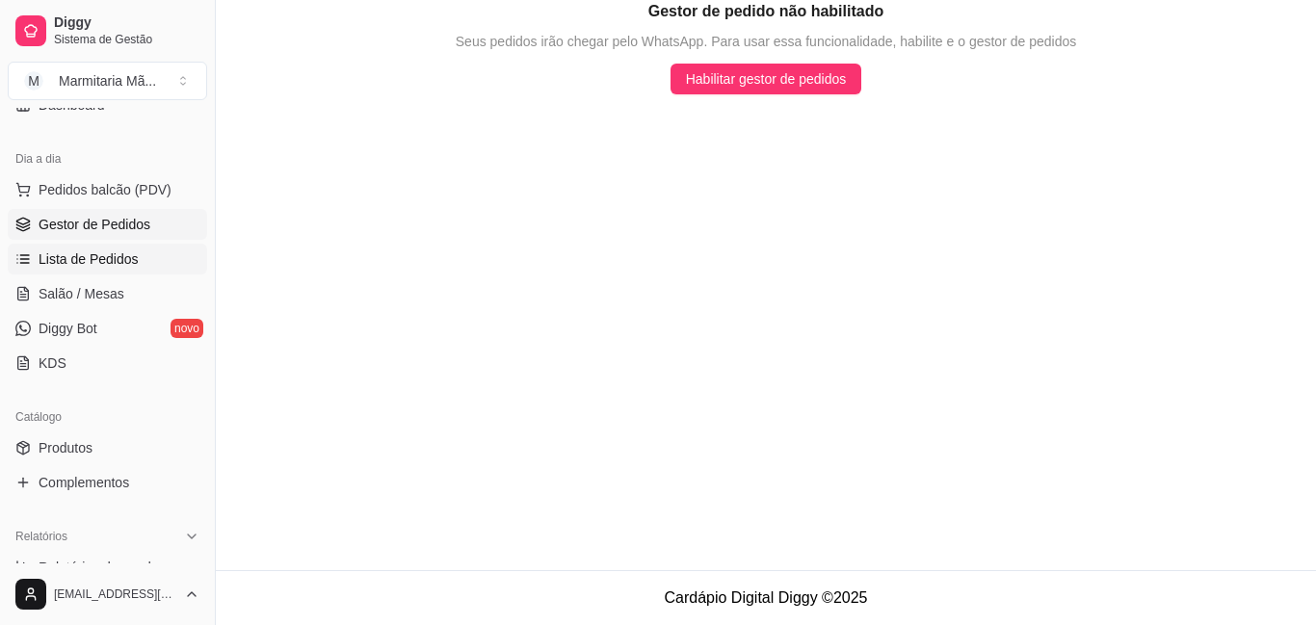
click at [157, 248] on link "Lista de Pedidos" at bounding box center [107, 259] width 199 height 31
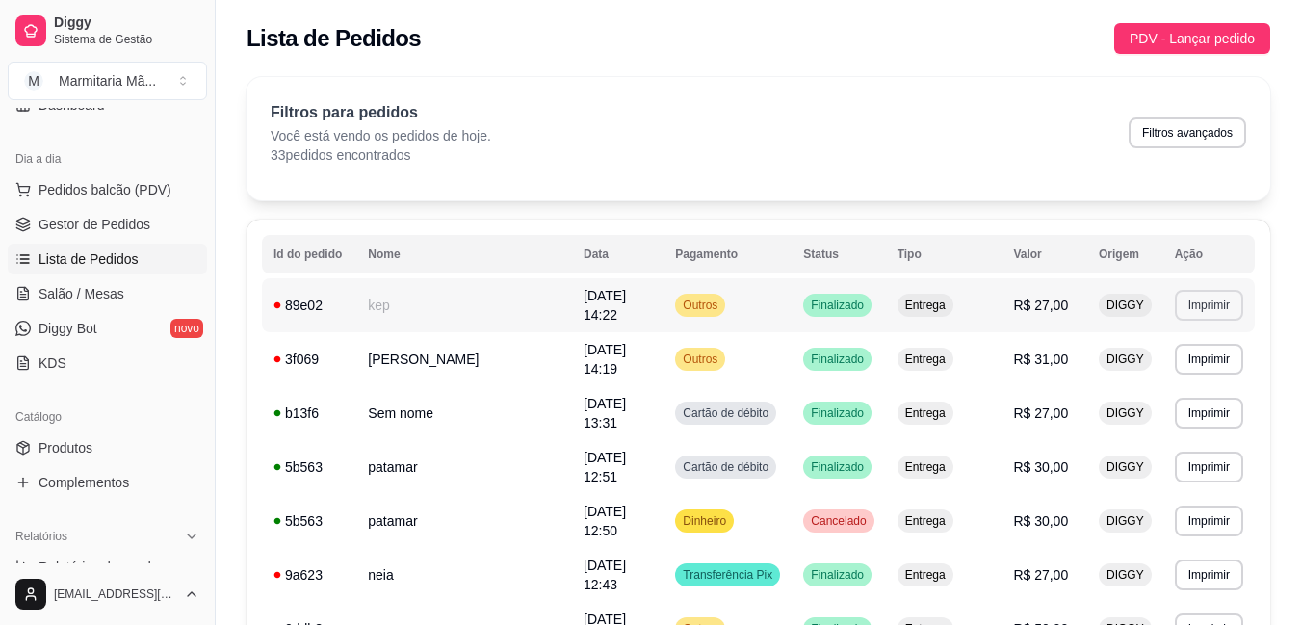
click at [1212, 295] on button "Imprimir" at bounding box center [1209, 305] width 68 height 31
click at [1140, 362] on button "IMPRESSORA" at bounding box center [1172, 369] width 140 height 31
click at [1166, 39] on span "PDV - Lançar pedido" at bounding box center [1192, 38] width 125 height 21
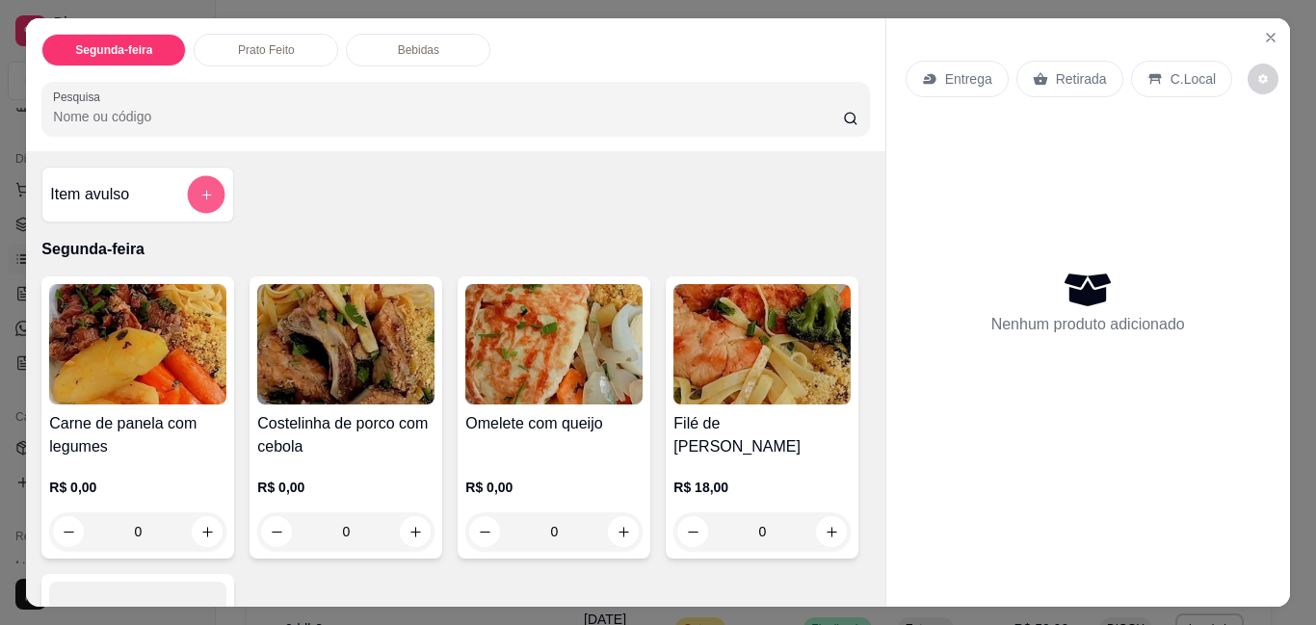
click at [212, 176] on button "add-separate-item" at bounding box center [207, 195] width 38 height 38
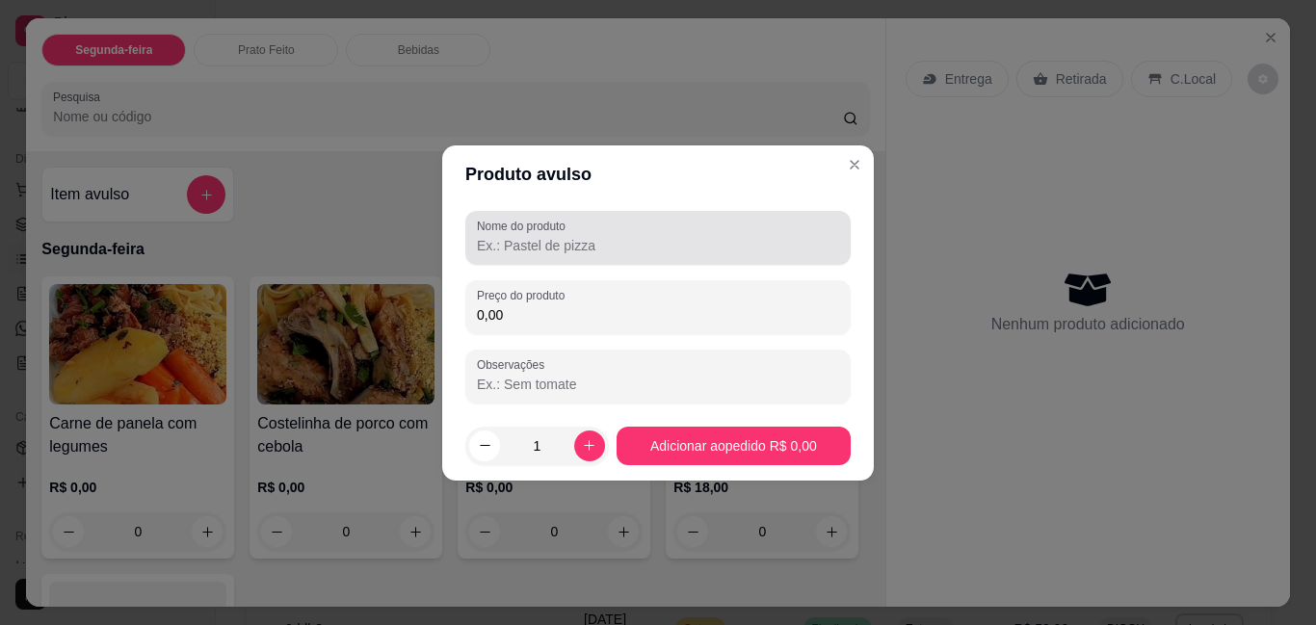
click at [480, 244] on div "Nome do produto" at bounding box center [657, 238] width 385 height 54
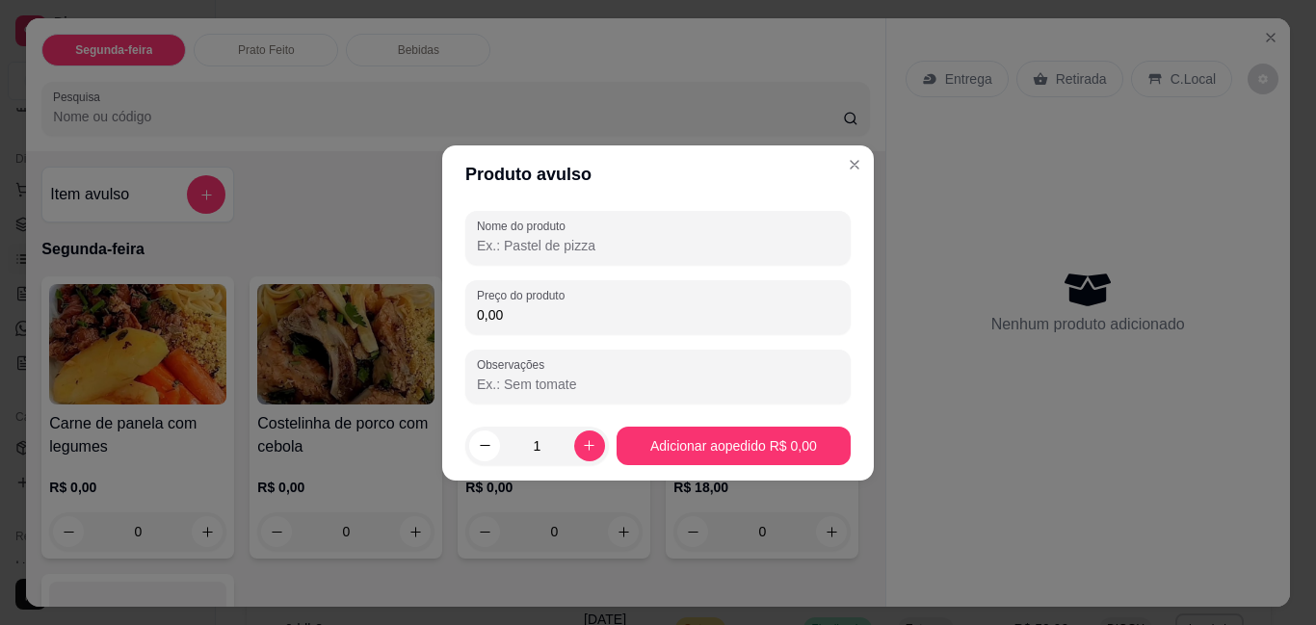
click at [487, 246] on input "Nome do produto" at bounding box center [658, 245] width 362 height 19
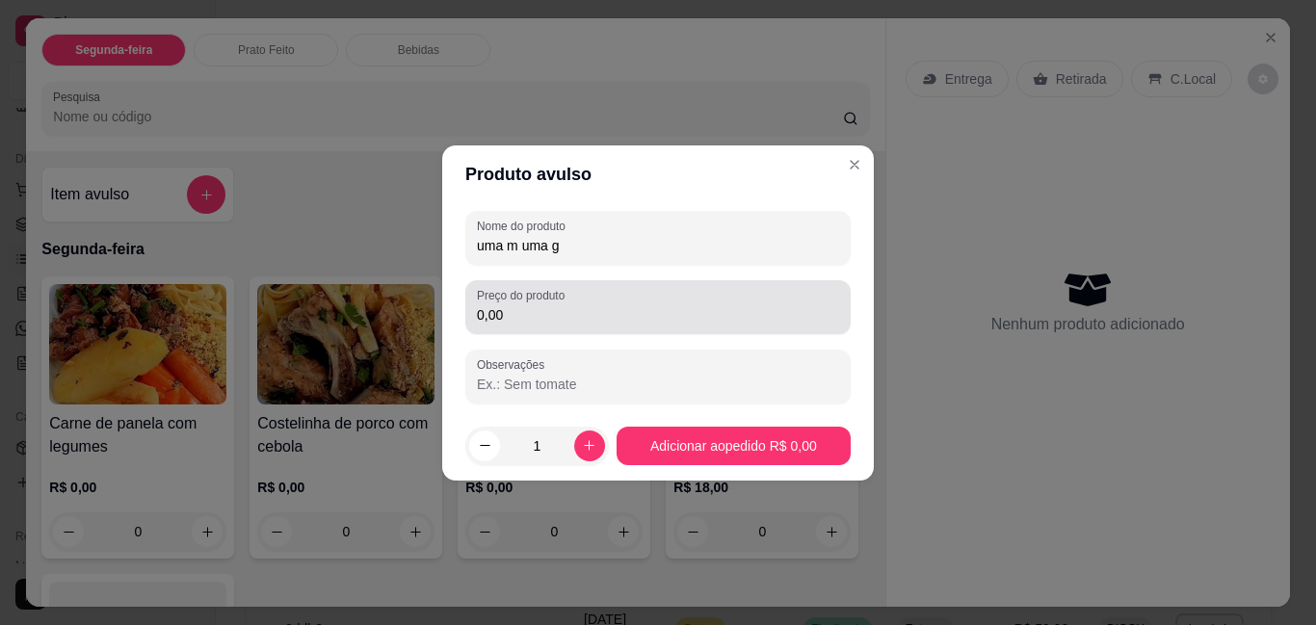
type input "uma m uma g"
click at [512, 308] on input "0,00" at bounding box center [658, 314] width 362 height 19
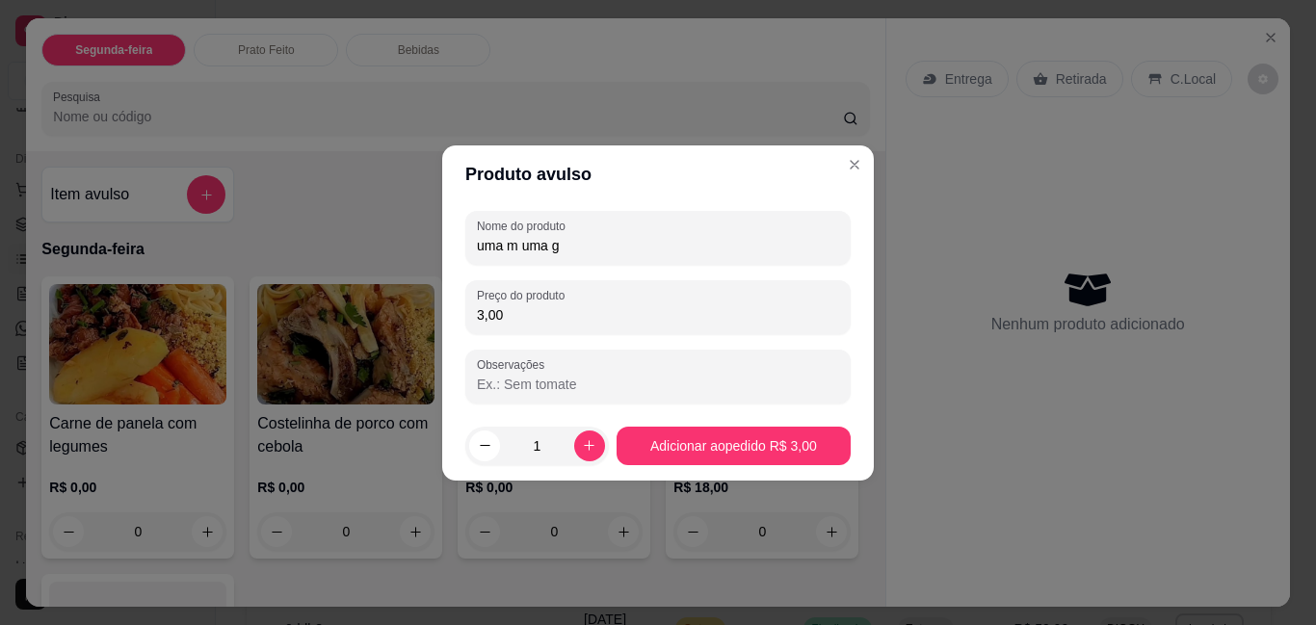
type input "30,00"
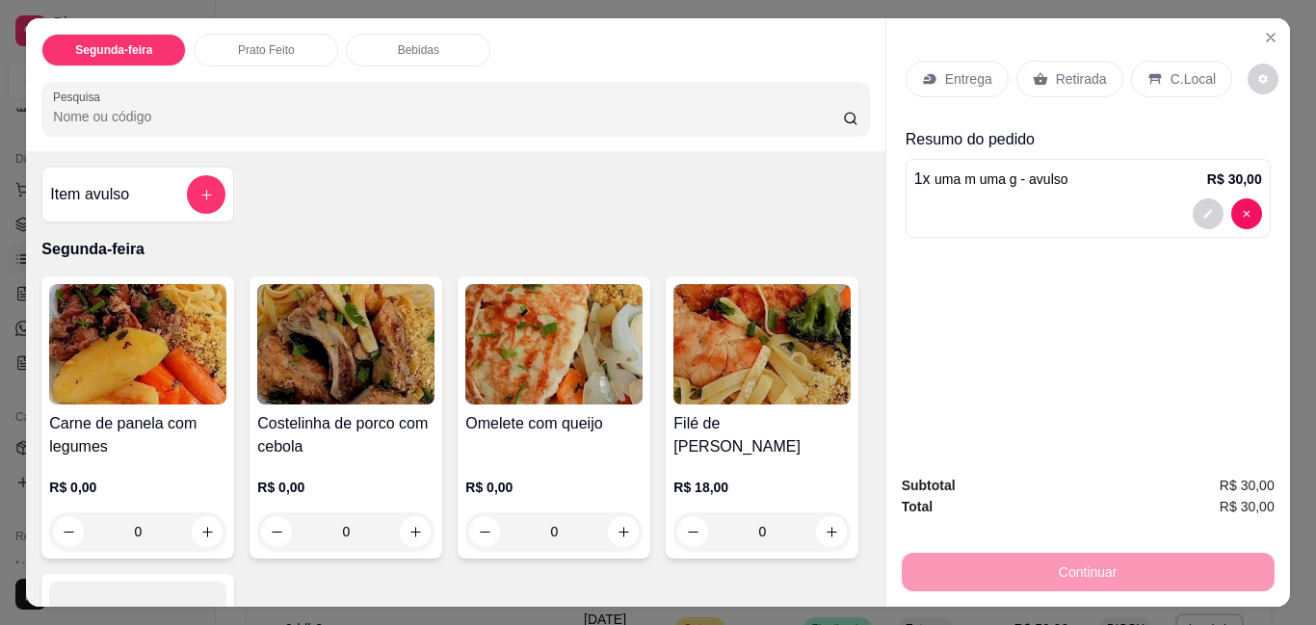
click at [951, 69] on p "Entrega" at bounding box center [968, 78] width 47 height 19
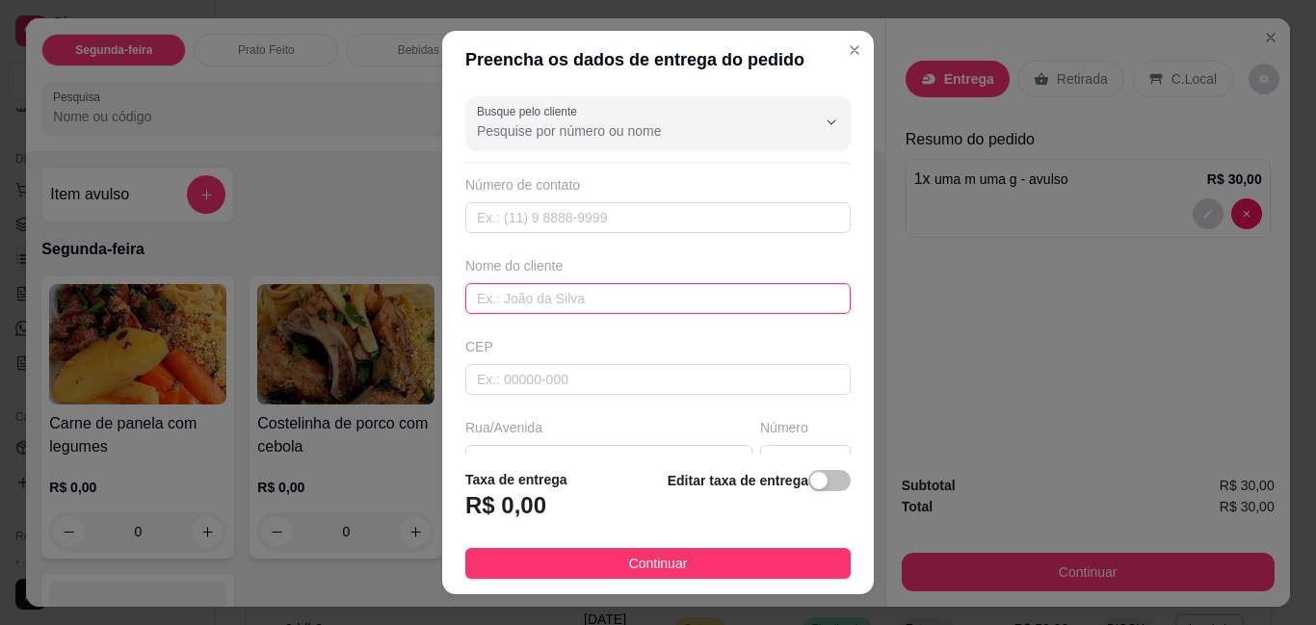
click at [533, 295] on input "text" at bounding box center [657, 298] width 385 height 31
type input "tiroga"
click at [629, 554] on span "Continuar" at bounding box center [658, 563] width 59 height 21
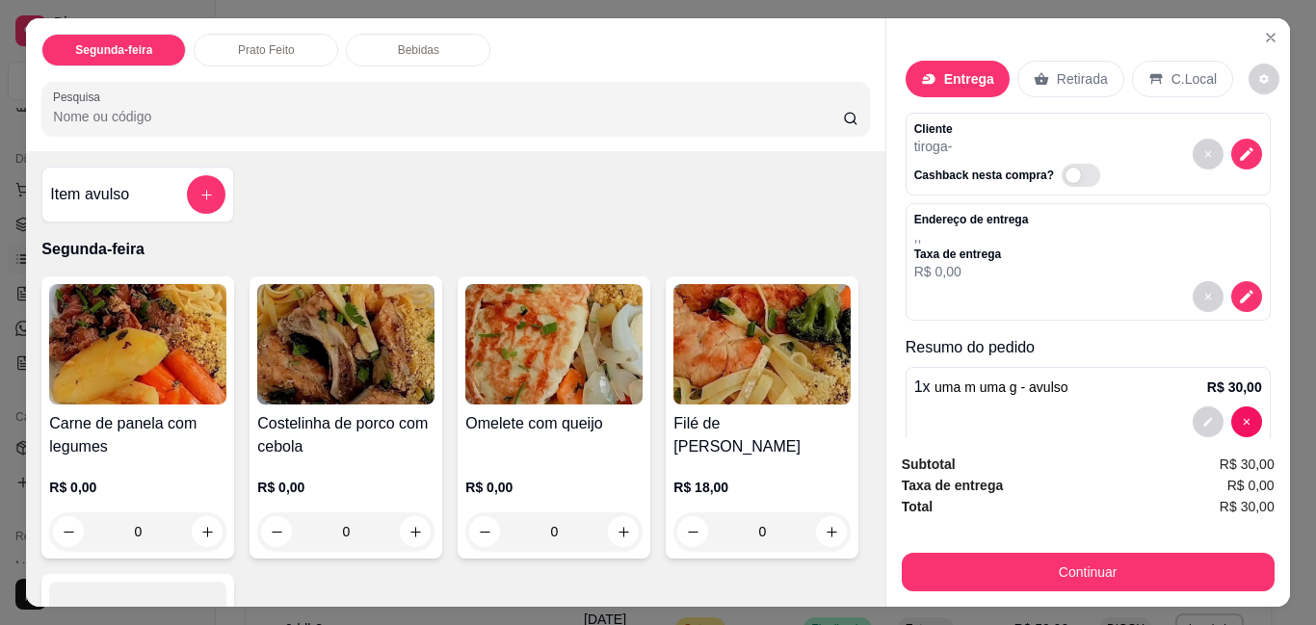
drag, startPoint x: 1034, startPoint y: 540, endPoint x: 1025, endPoint y: 547, distance: 11.0
click at [1029, 548] on div "Continuar" at bounding box center [1088, 569] width 373 height 43
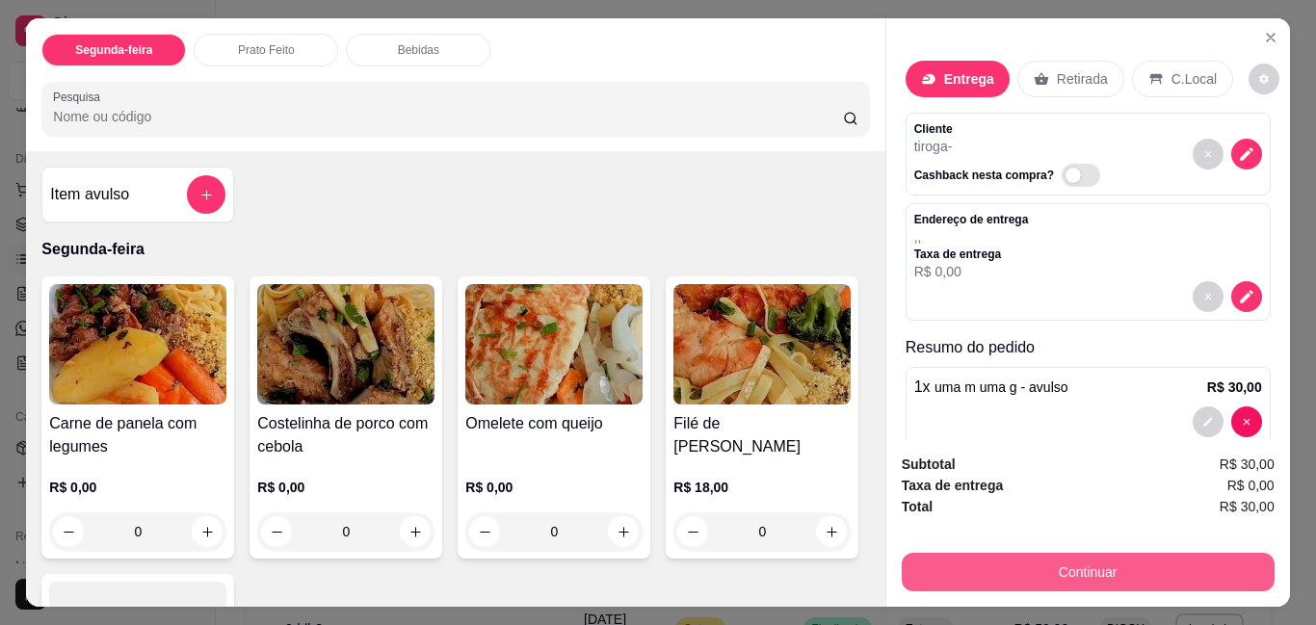
click at [1007, 559] on button "Continuar" at bounding box center [1088, 572] width 373 height 39
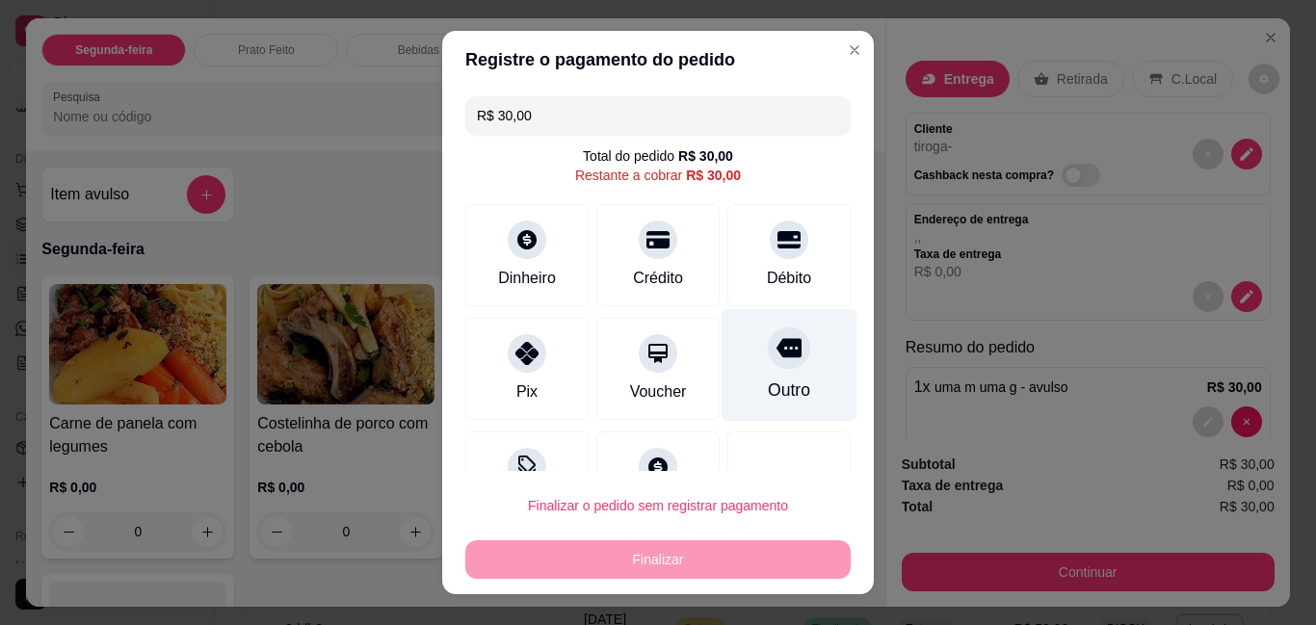
click at [768, 391] on div "Outro" at bounding box center [789, 391] width 42 height 25
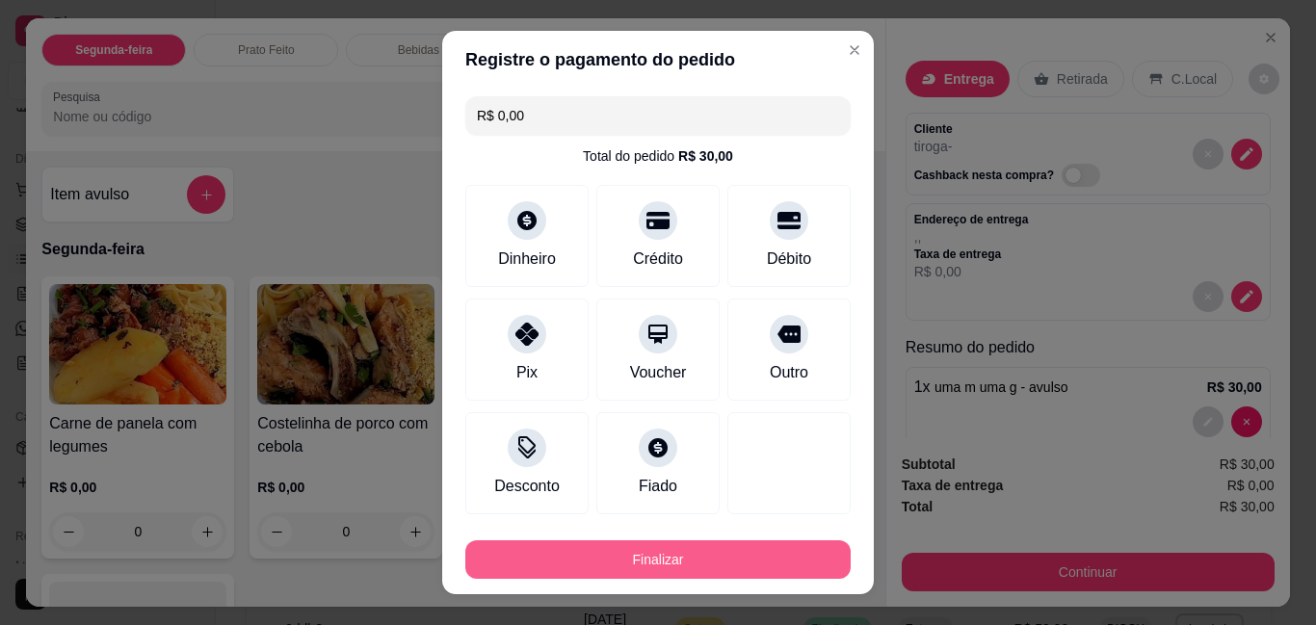
click at [699, 553] on button "Finalizar" at bounding box center [657, 559] width 385 height 39
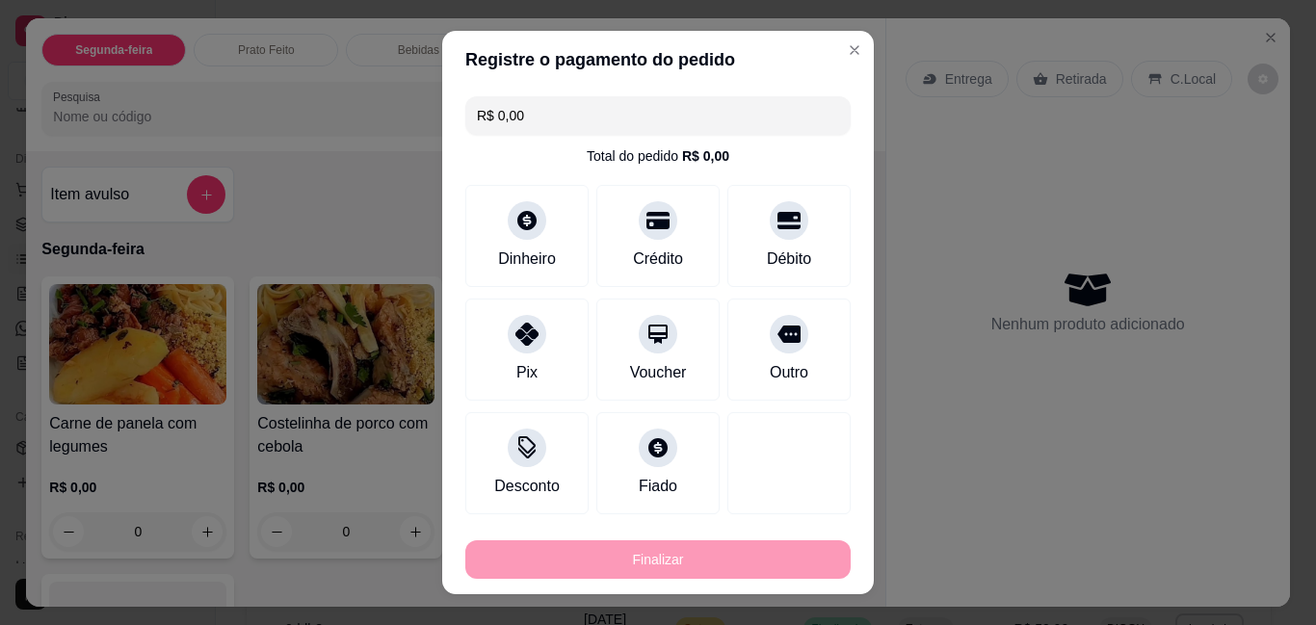
type input "-R$ 30,00"
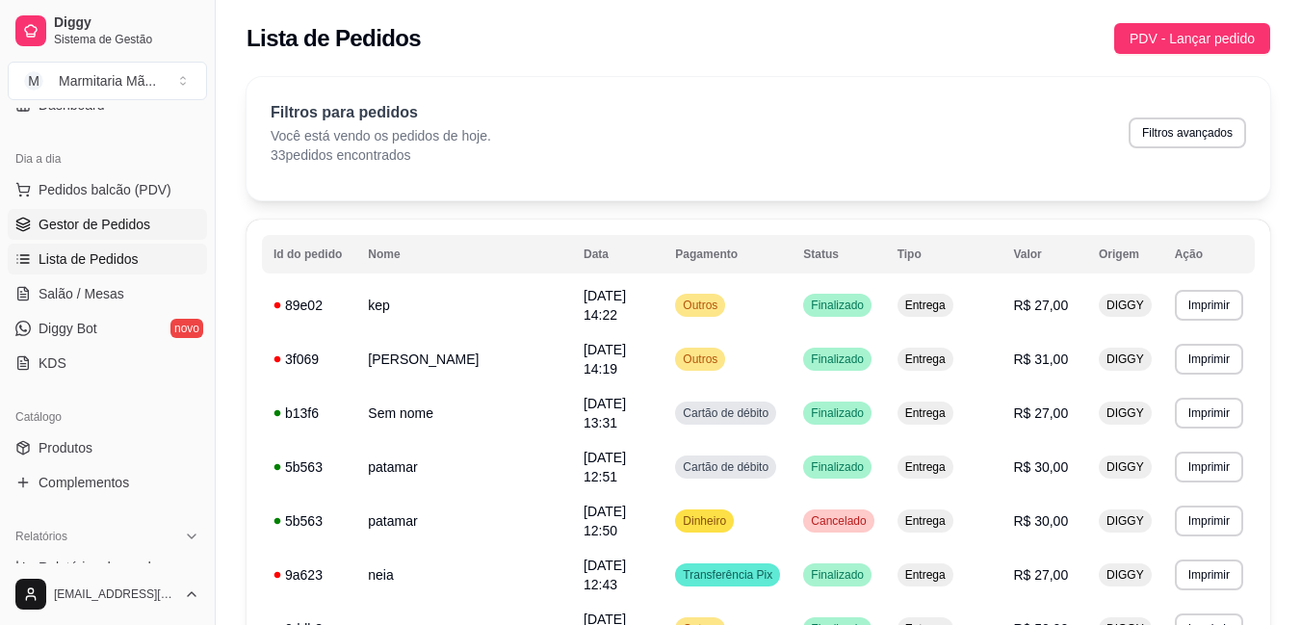
click at [146, 212] on link "Gestor de Pedidos" at bounding box center [107, 224] width 199 height 31
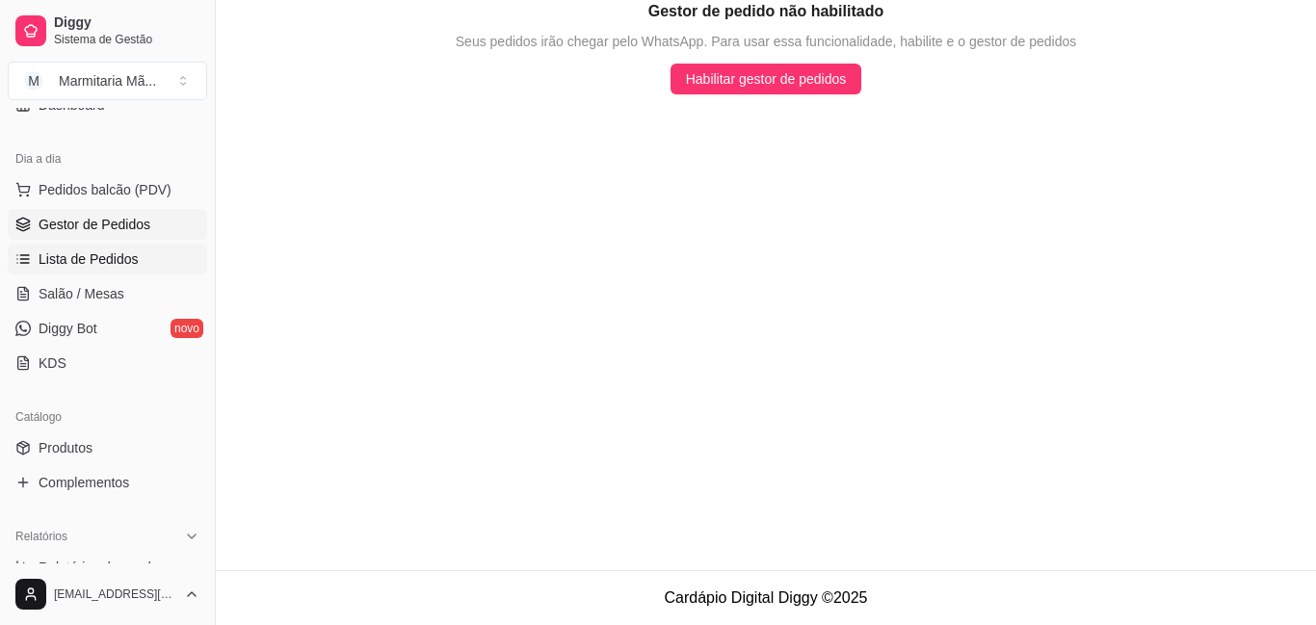
click at [144, 249] on link "Lista de Pedidos" at bounding box center [107, 259] width 199 height 31
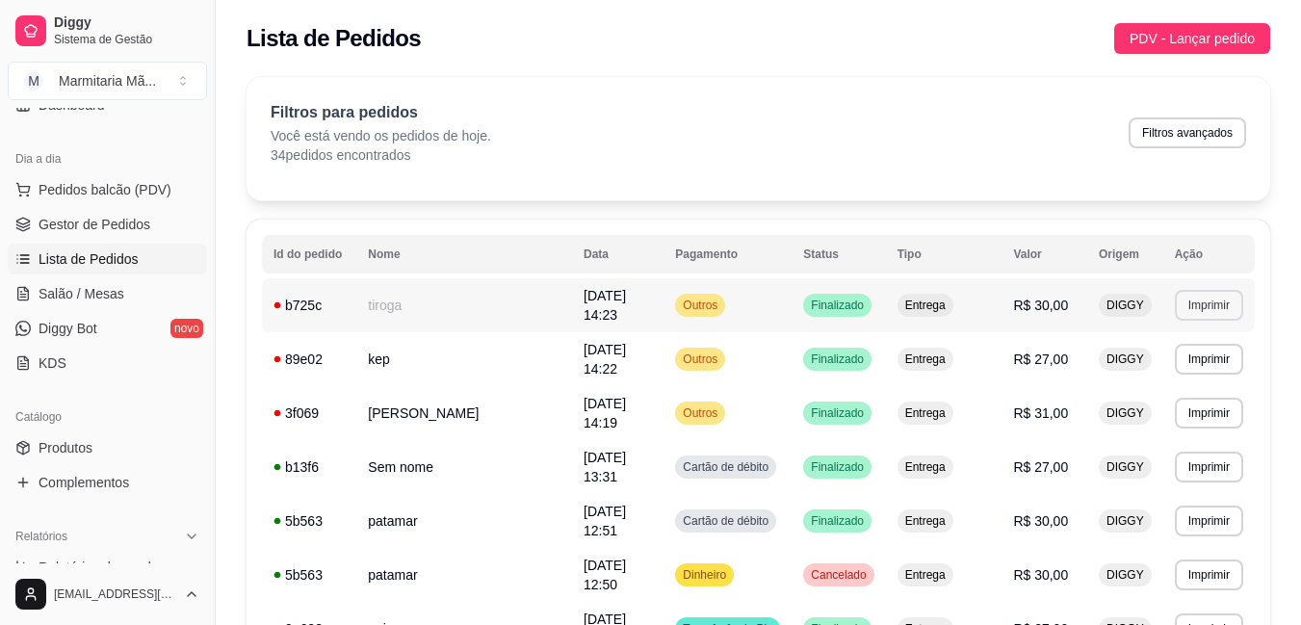
click at [1196, 304] on button "Imprimir" at bounding box center [1209, 305] width 68 height 31
click at [1157, 362] on button "IMPRESSORA" at bounding box center [1171, 369] width 135 height 30
click at [620, 116] on div "Filtros para pedidos Você está vendo os pedidos de hoje. 34 pedidos encontrados…" at bounding box center [759, 133] width 976 height 64
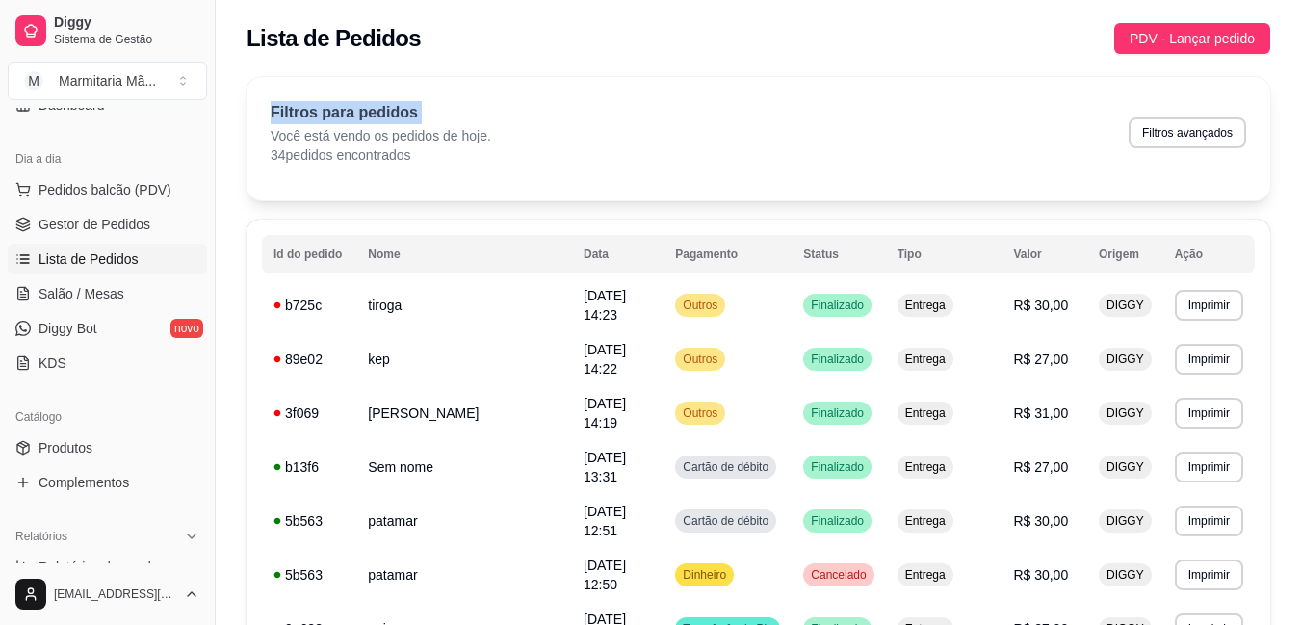
click at [620, 116] on div "Filtros para pedidos Você está vendo os pedidos de hoje. 34 pedidos encontrados…" at bounding box center [759, 133] width 976 height 64
click at [627, 34] on div "Lista de Pedidos PDV - Lançar pedido" at bounding box center [759, 38] width 1024 height 31
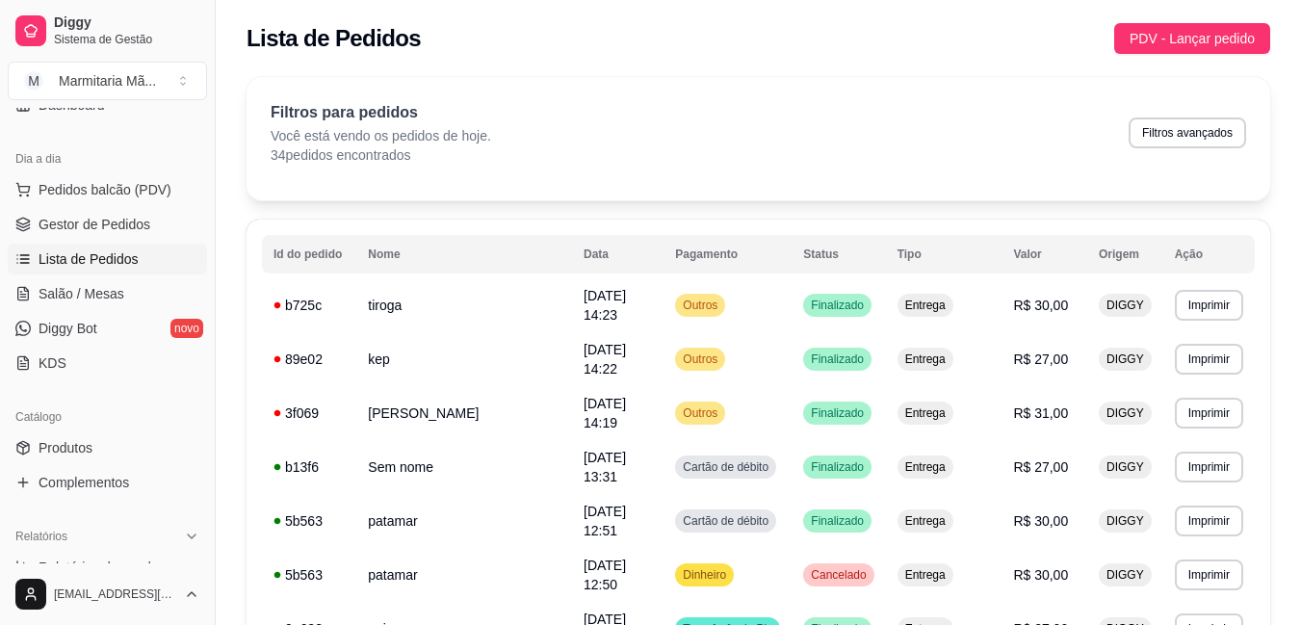
click at [622, 39] on div "Lista de Pedidos PDV - Lançar pedido" at bounding box center [759, 38] width 1024 height 31
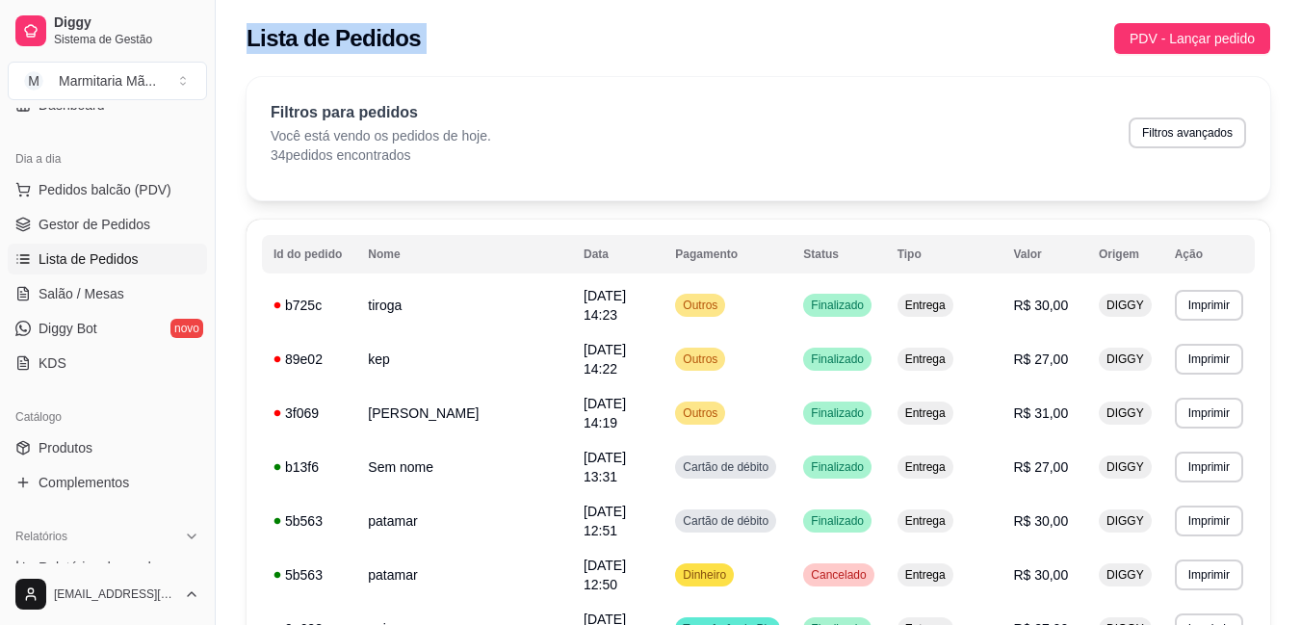
click at [622, 39] on div "Lista de Pedidos PDV - Lançar pedido" at bounding box center [759, 38] width 1024 height 31
click at [408, 386] on td "[PERSON_NAME]" at bounding box center [464, 413] width 216 height 54
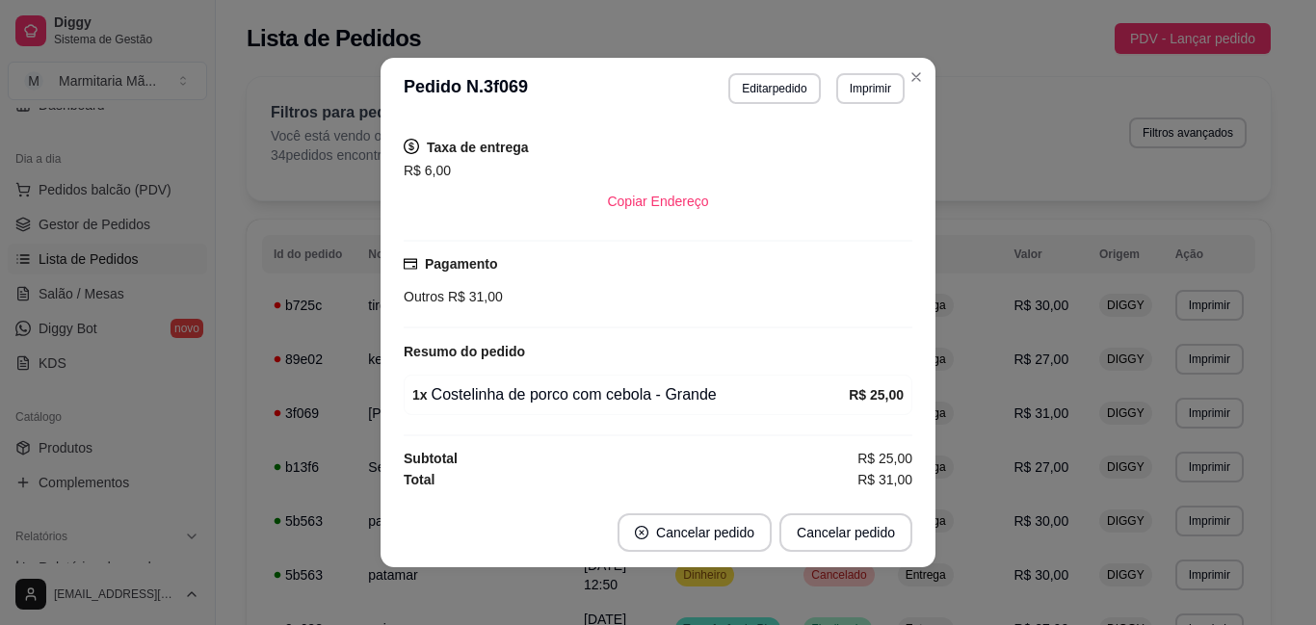
scroll to position [4, 0]
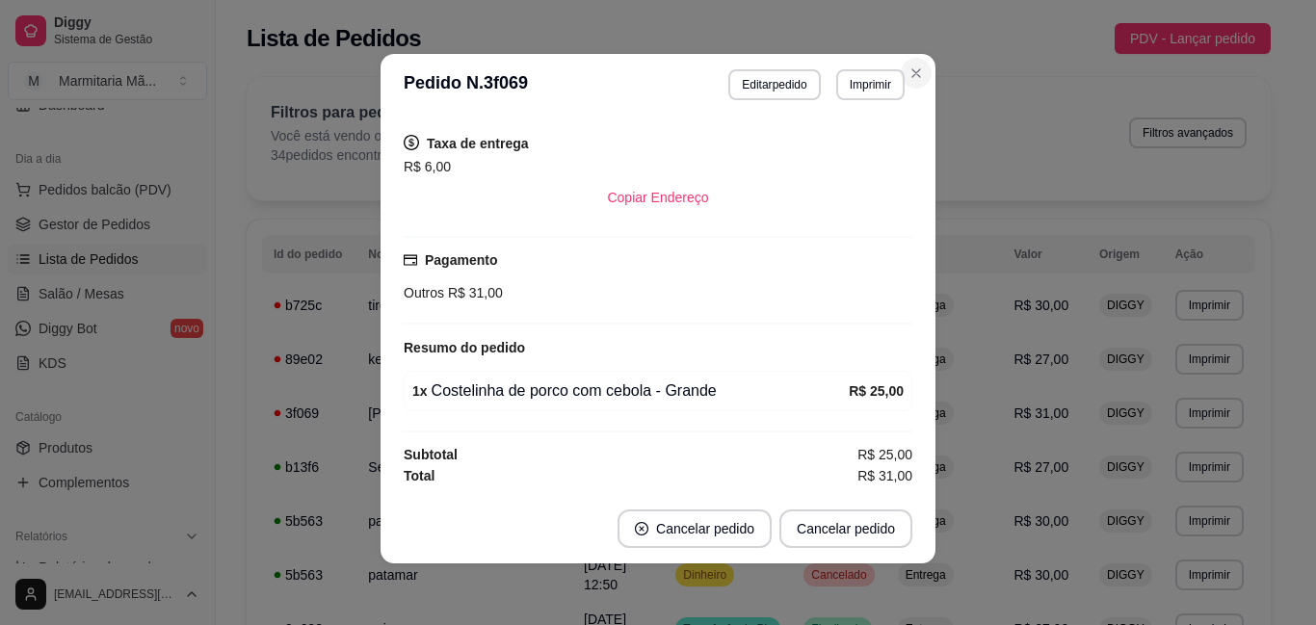
click at [870, 77] on section "**********" at bounding box center [657, 309] width 555 height 510
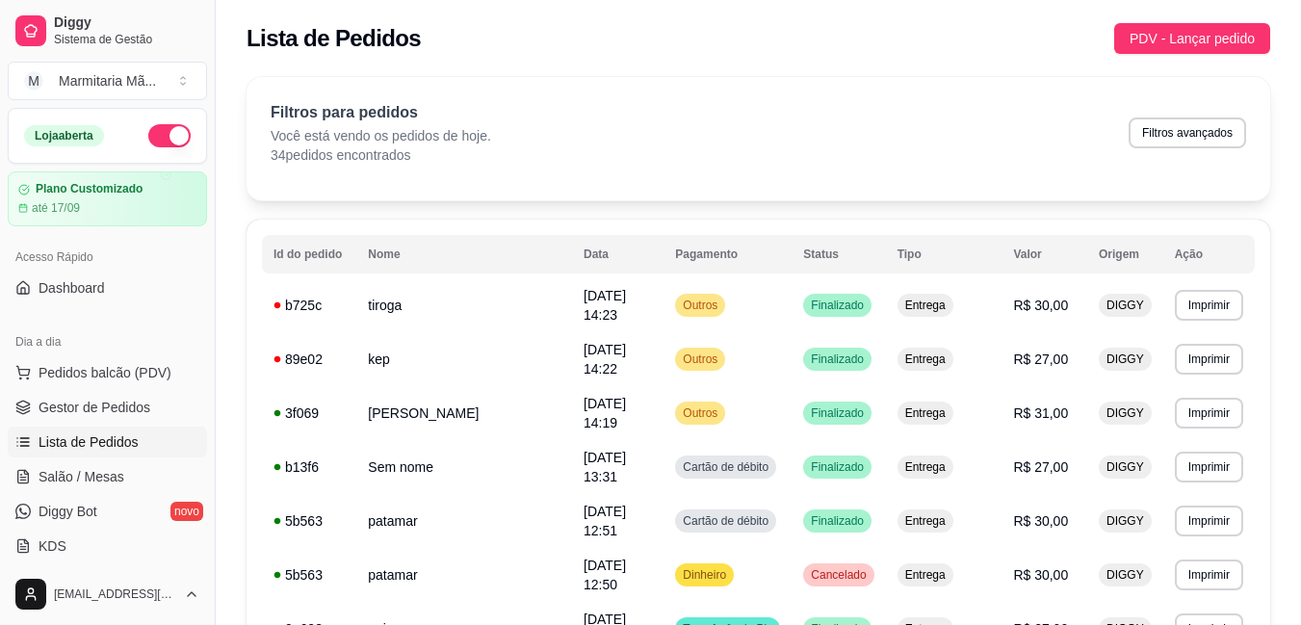
scroll to position [3, 0]
